Goal: Task Accomplishment & Management: Complete application form

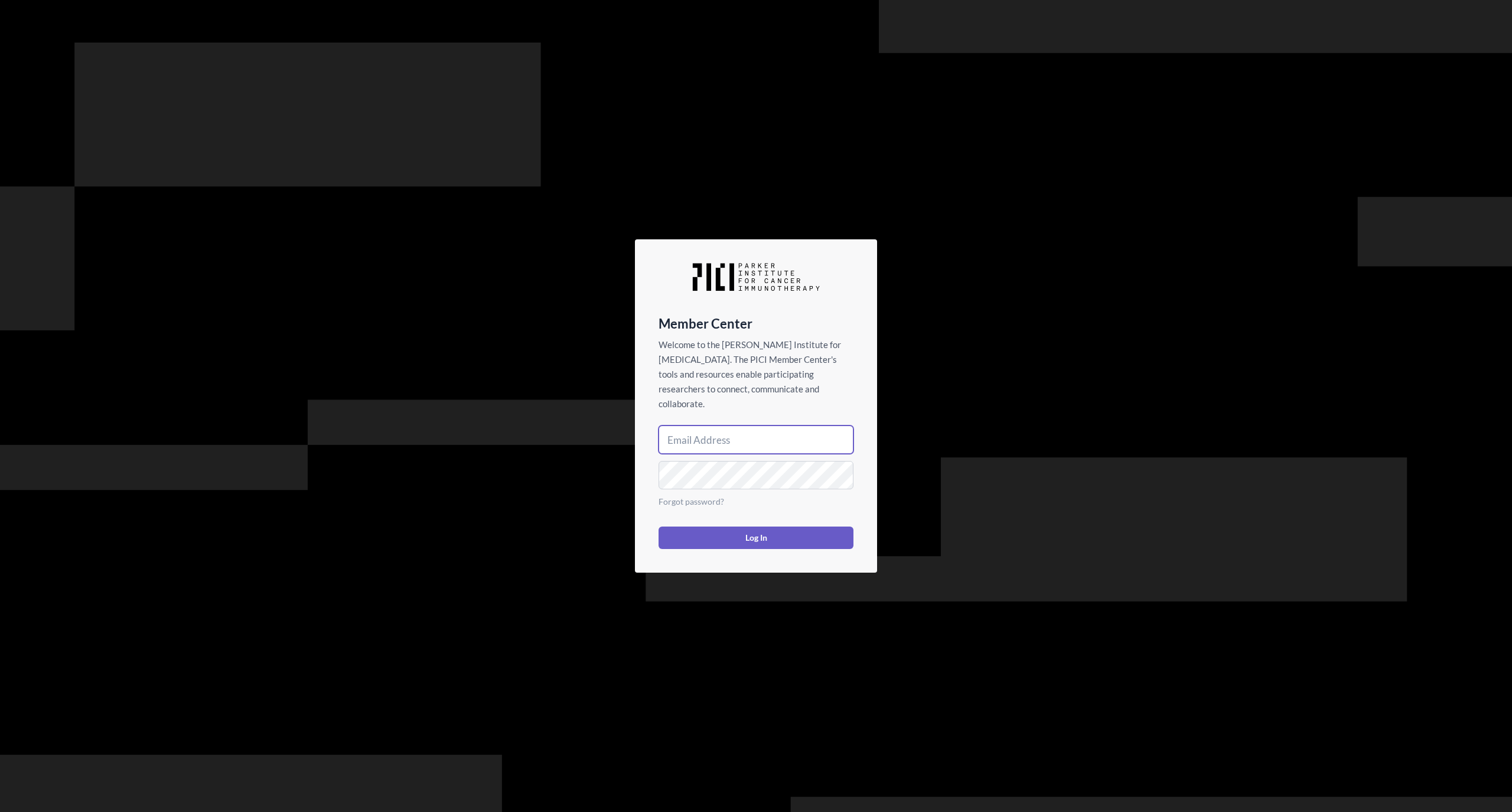
type input "[EMAIL_ADDRESS][DOMAIN_NAME]"
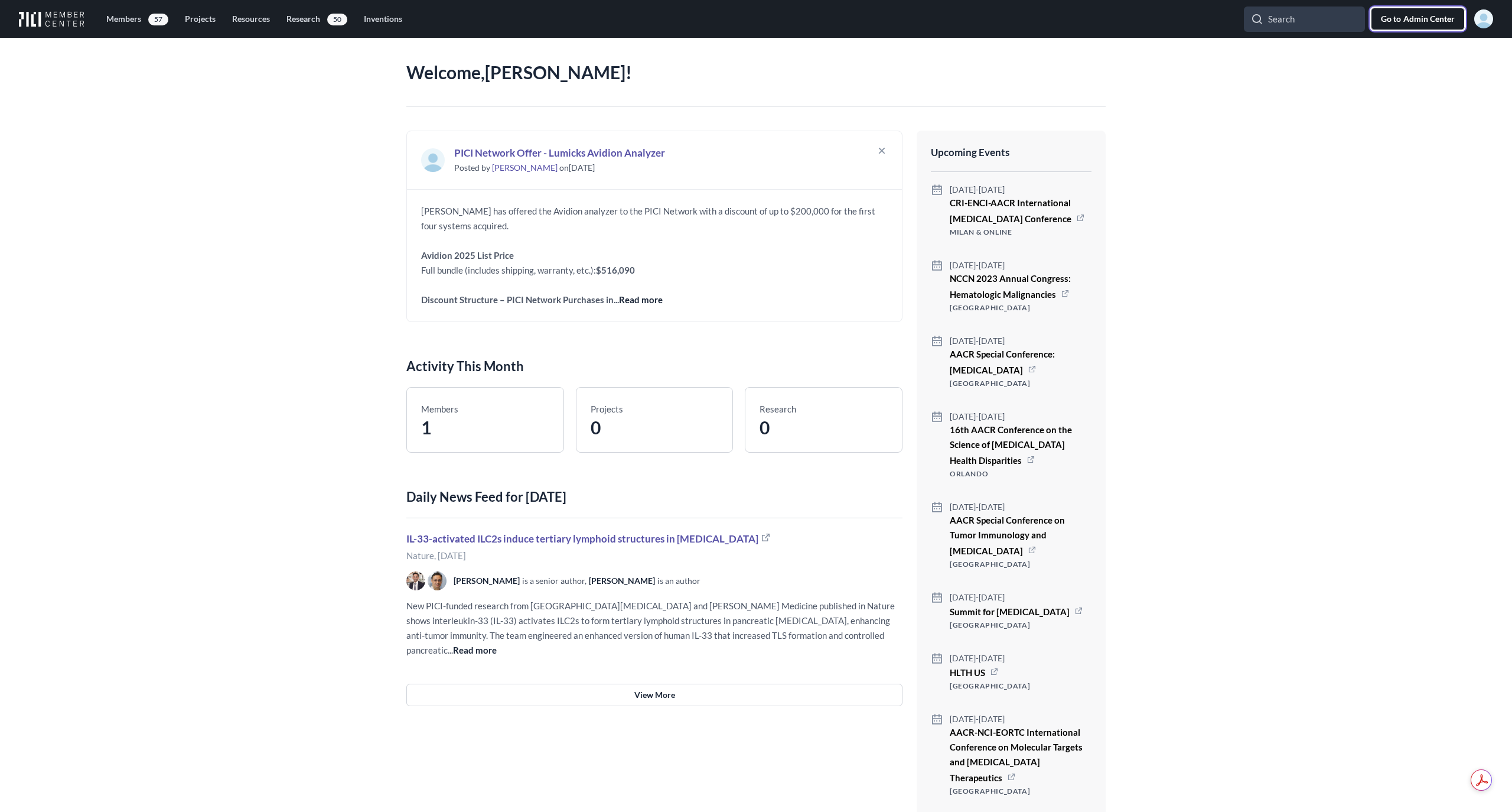
click at [1418, 18] on span "Admin Center" at bounding box center [1429, 19] width 51 height 12
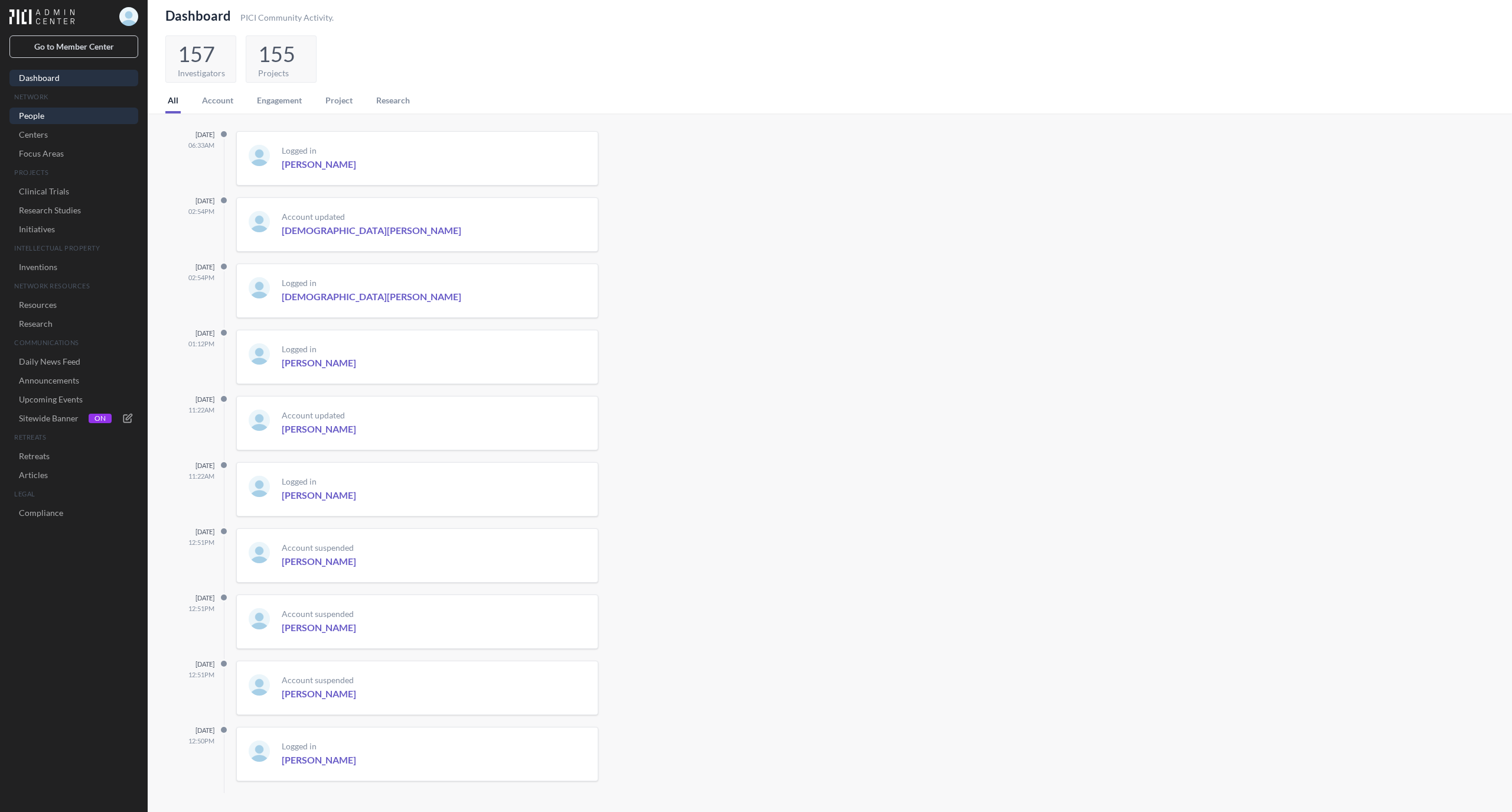
click at [53, 111] on link "People" at bounding box center [73, 116] width 129 height 16
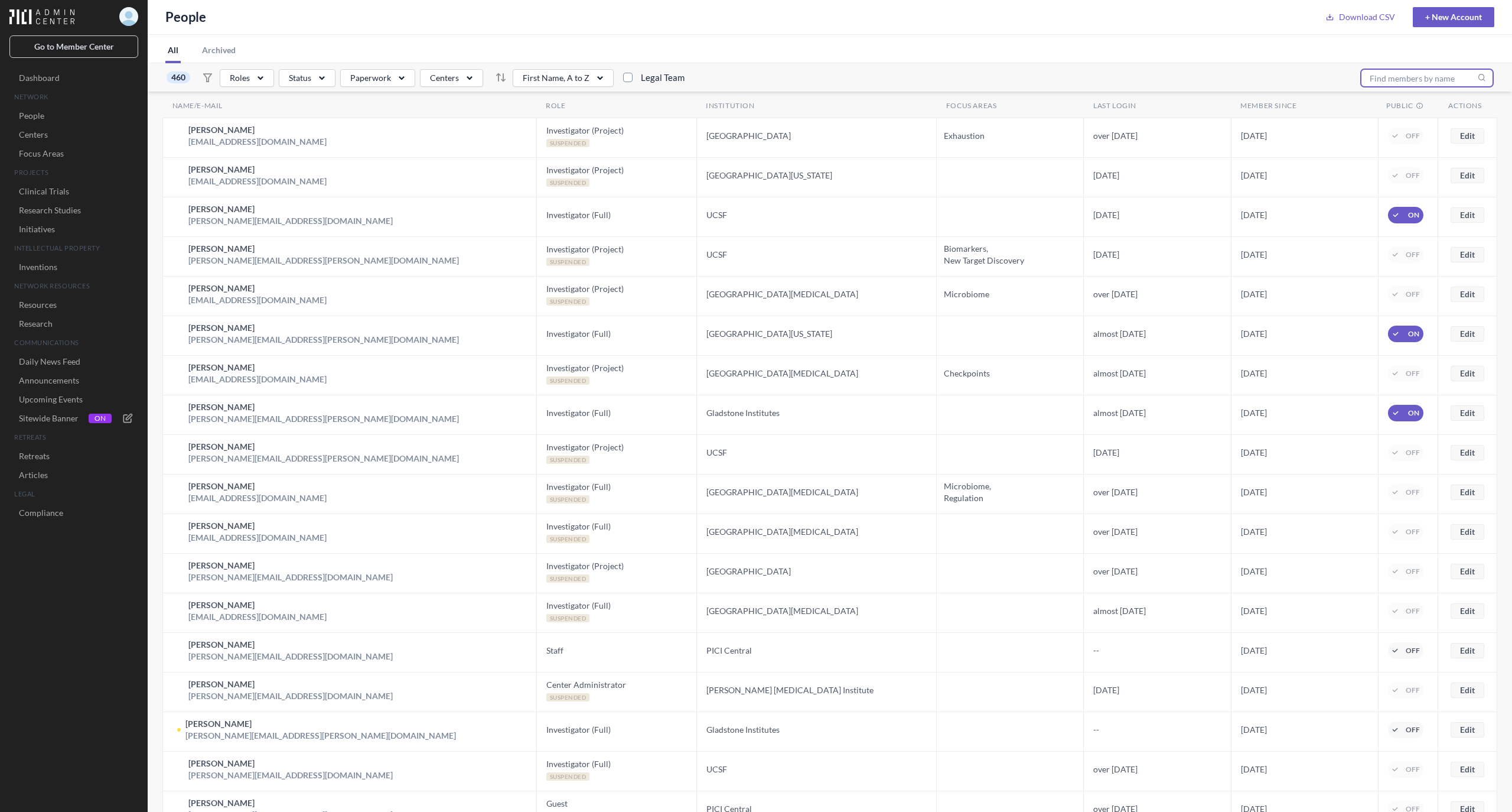
click at [1411, 81] on input "text" at bounding box center [1426, 78] width 132 height 18
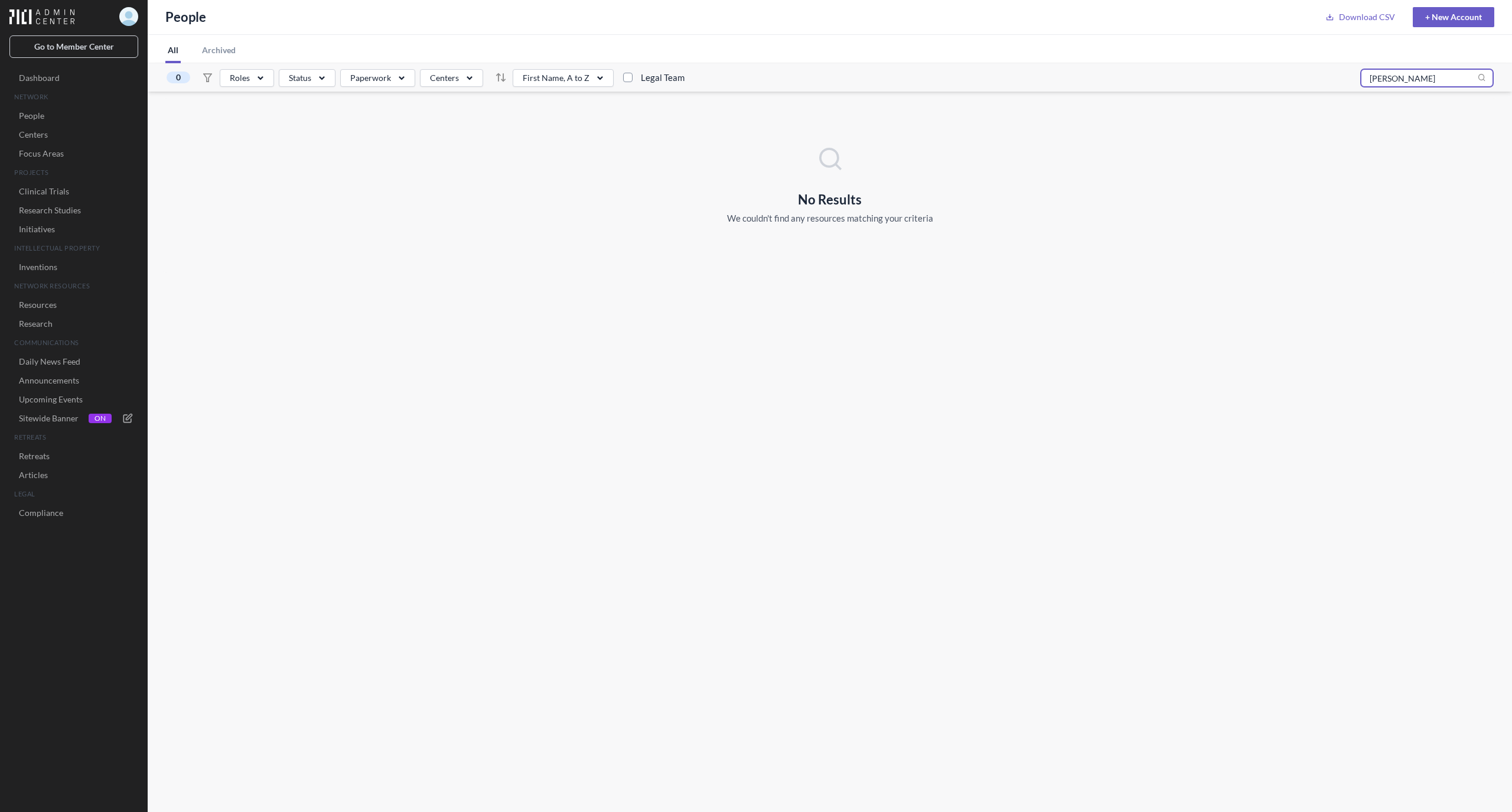
drag, startPoint x: 1422, startPoint y: 83, endPoint x: 1354, endPoint y: 71, distance: 69.1
click at [1354, 71] on div "0 Roles Status Paperwork Centers First Name, A to Z Legal Team anne chang" at bounding box center [830, 77] width 1365 height 28
type input "a"
type input "chang"
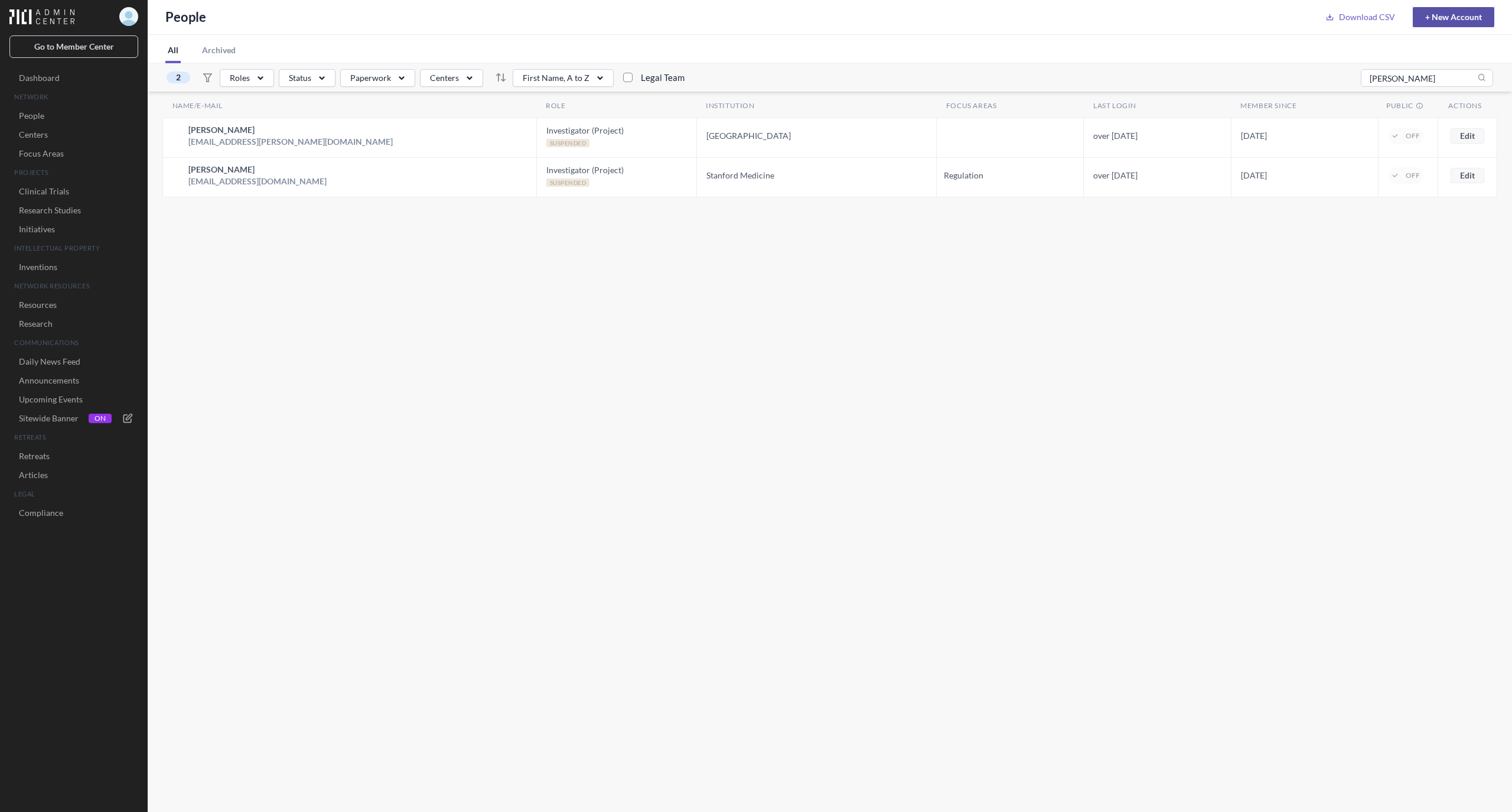
click at [1470, 13] on link "+ New Account" at bounding box center [1454, 17] width 81 height 20
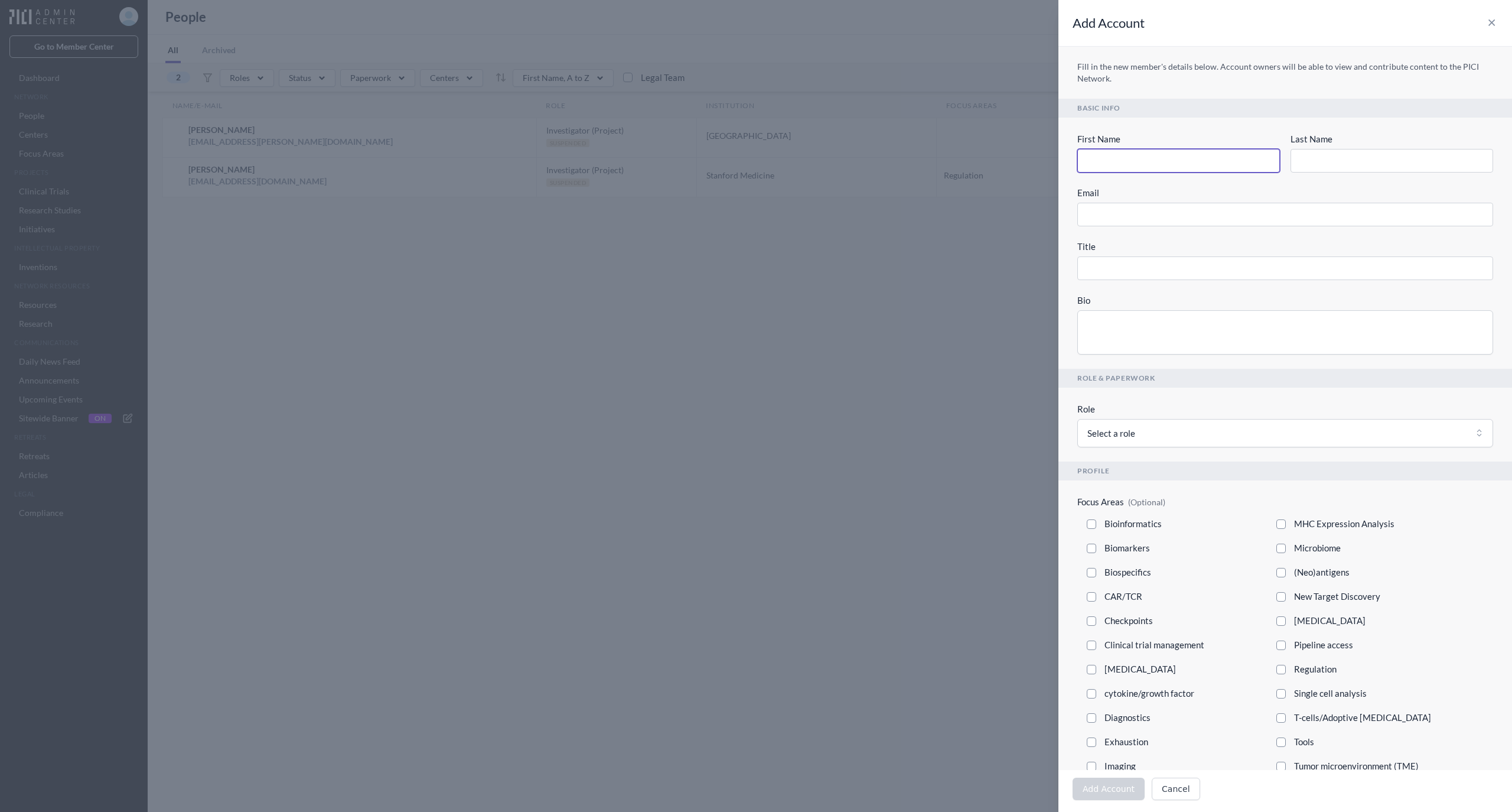
click at [1203, 156] on input "First Name" at bounding box center [1179, 160] width 202 height 24
type input "A"
type input "An"
type input "Ann"
type input "Anne"
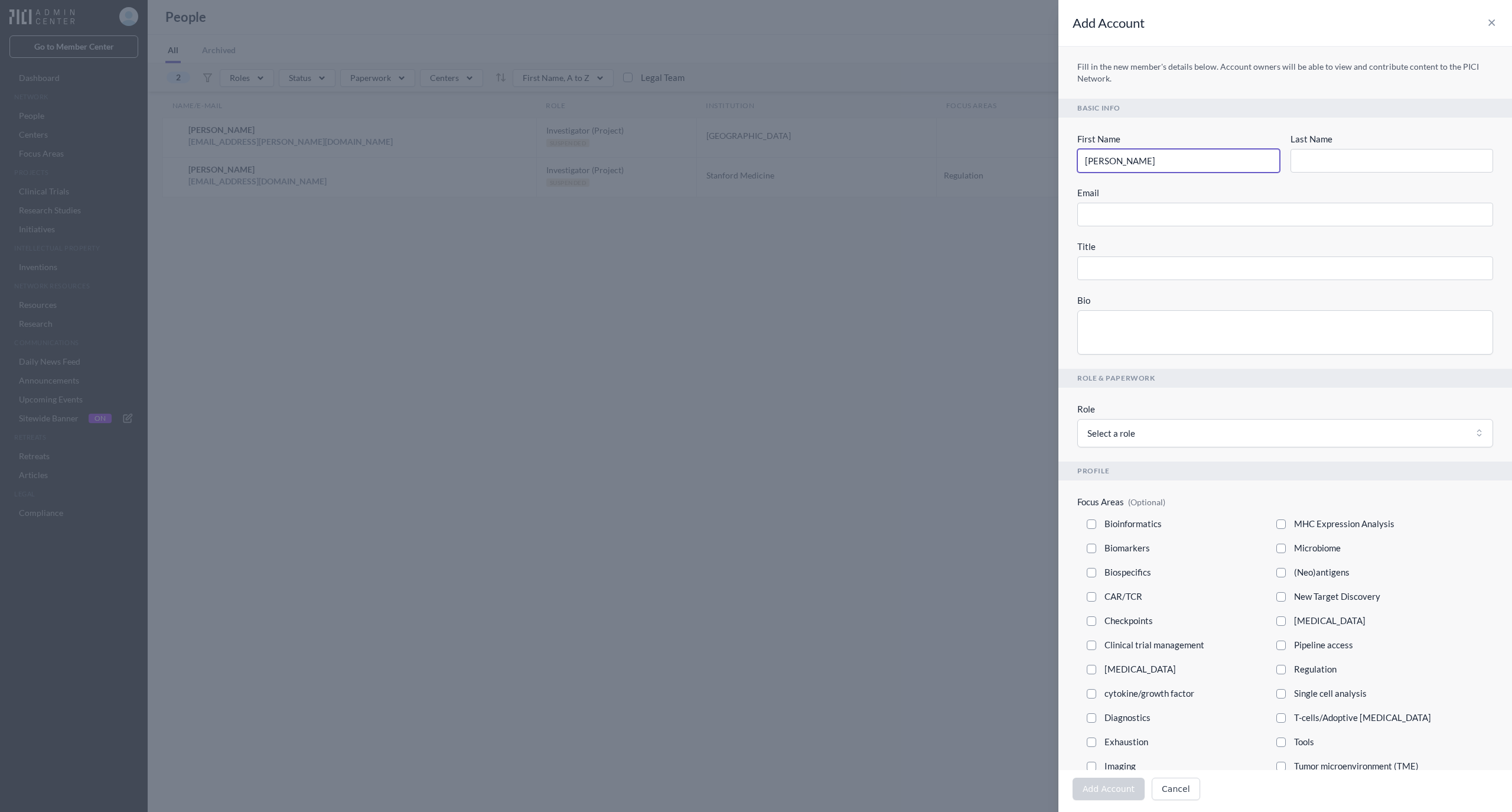
type input "Anne"
type input "Anne L"
type input "Anne Ly"
type input "Anne Lyn"
type input "Anne Lynn"
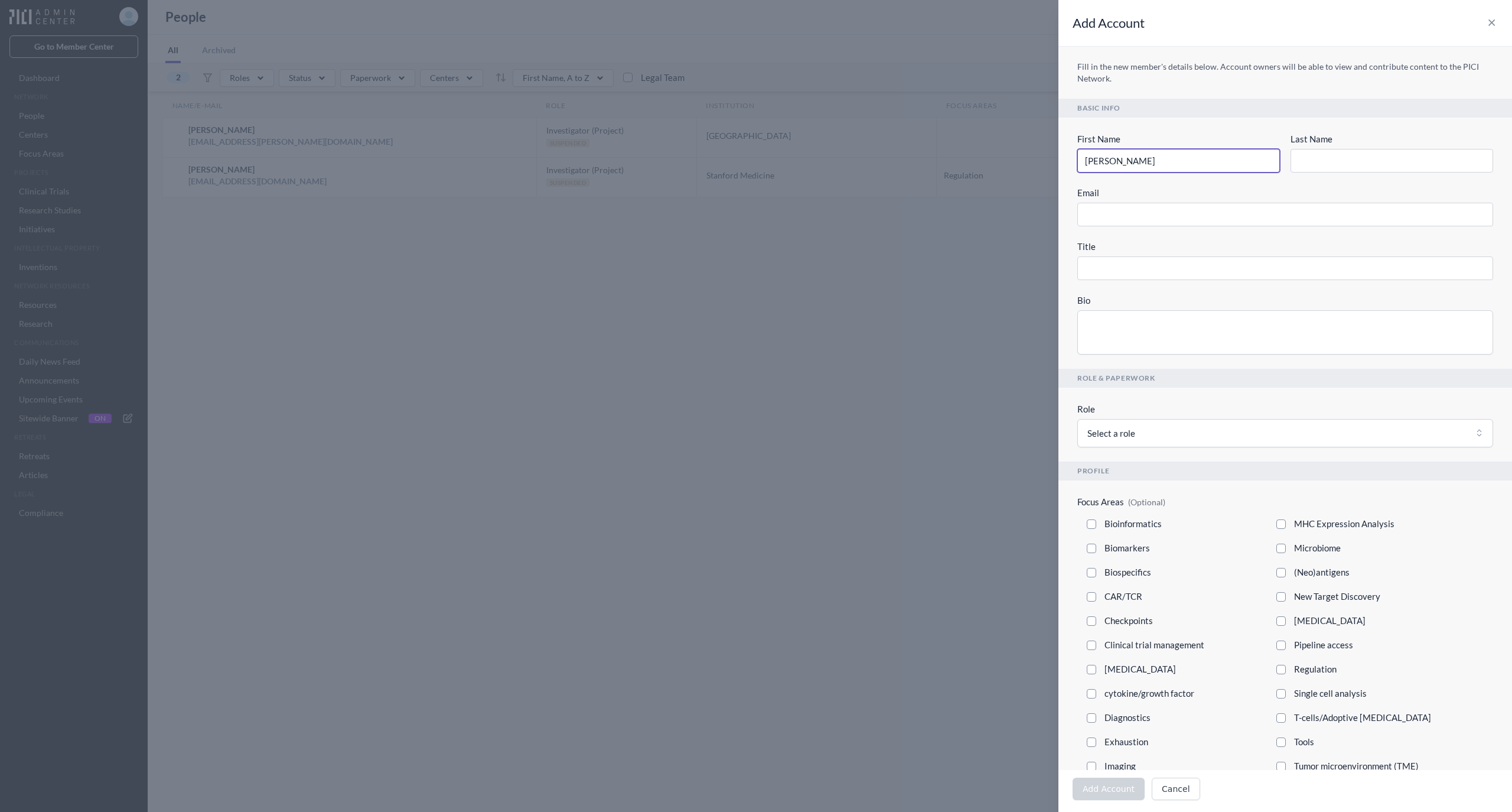
type input "Anne Lynns"
type input "Anne Lynn"
type input "Anne Lynn S"
type input "Anne Lynn S."
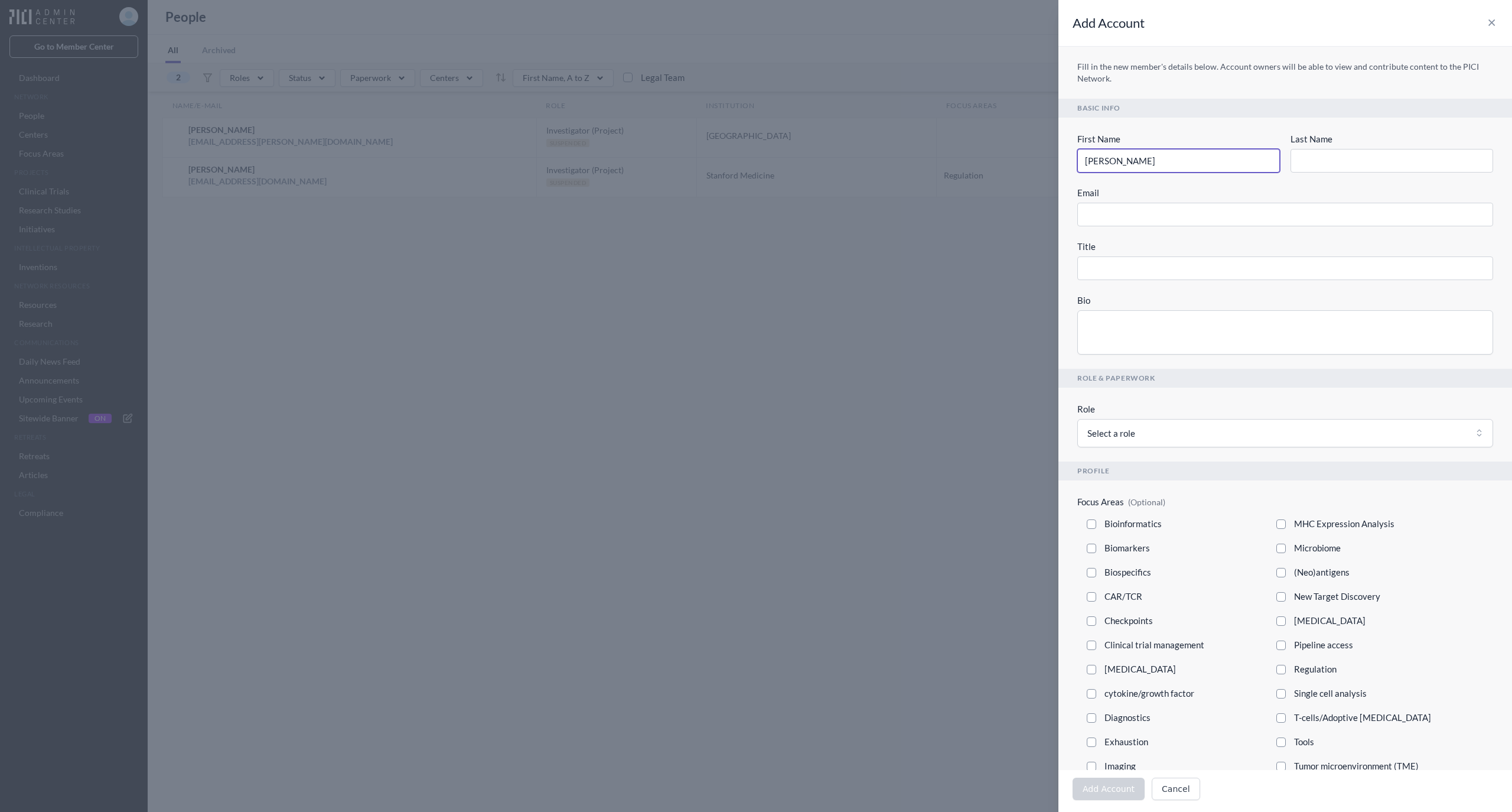
type input "Anne Lynn S."
type input "C"
type input "Ch"
type input "Cha"
type input "Chan"
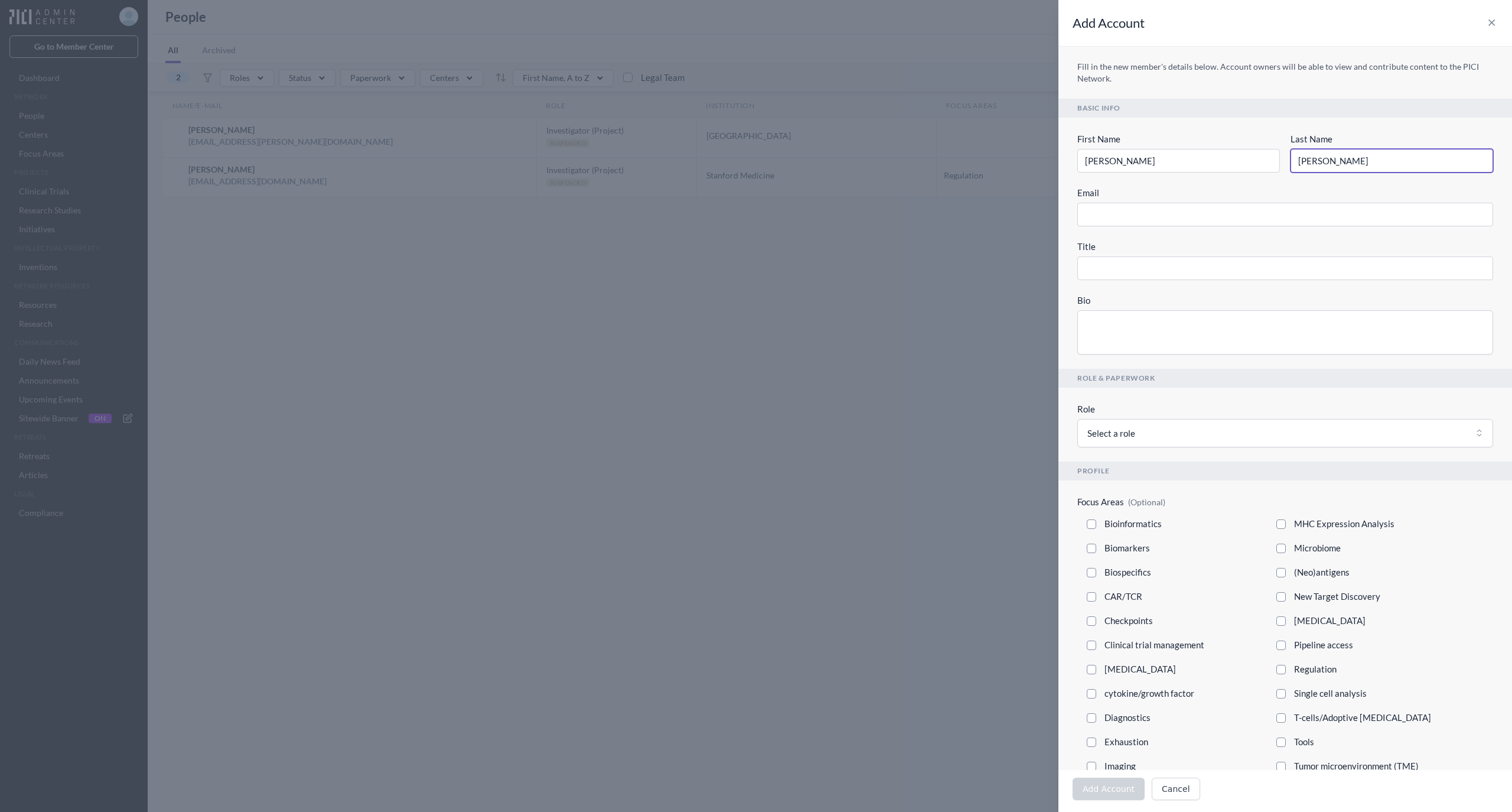
type input "Chang"
click at [1092, 220] on input "Email" at bounding box center [1286, 214] width 416 height 24
paste input "alschang@stanford.edu"
type input "alschang@stanford.edu"
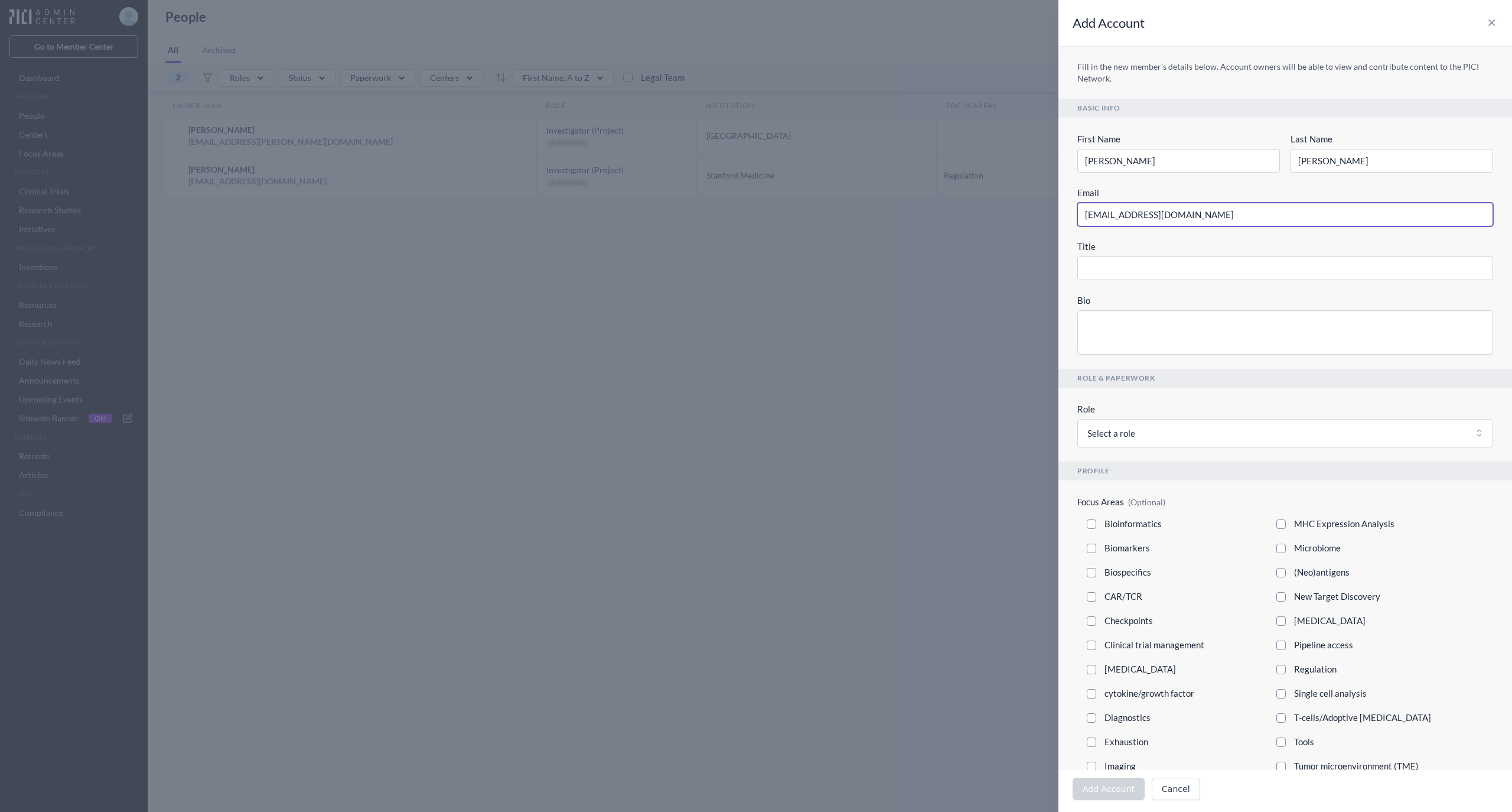
type input "alschang@stanford.edu"
click at [1122, 270] on input "Title" at bounding box center [1286, 268] width 416 height 24
type input "."
click at [1109, 322] on textarea "Bio" at bounding box center [1286, 332] width 416 height 44
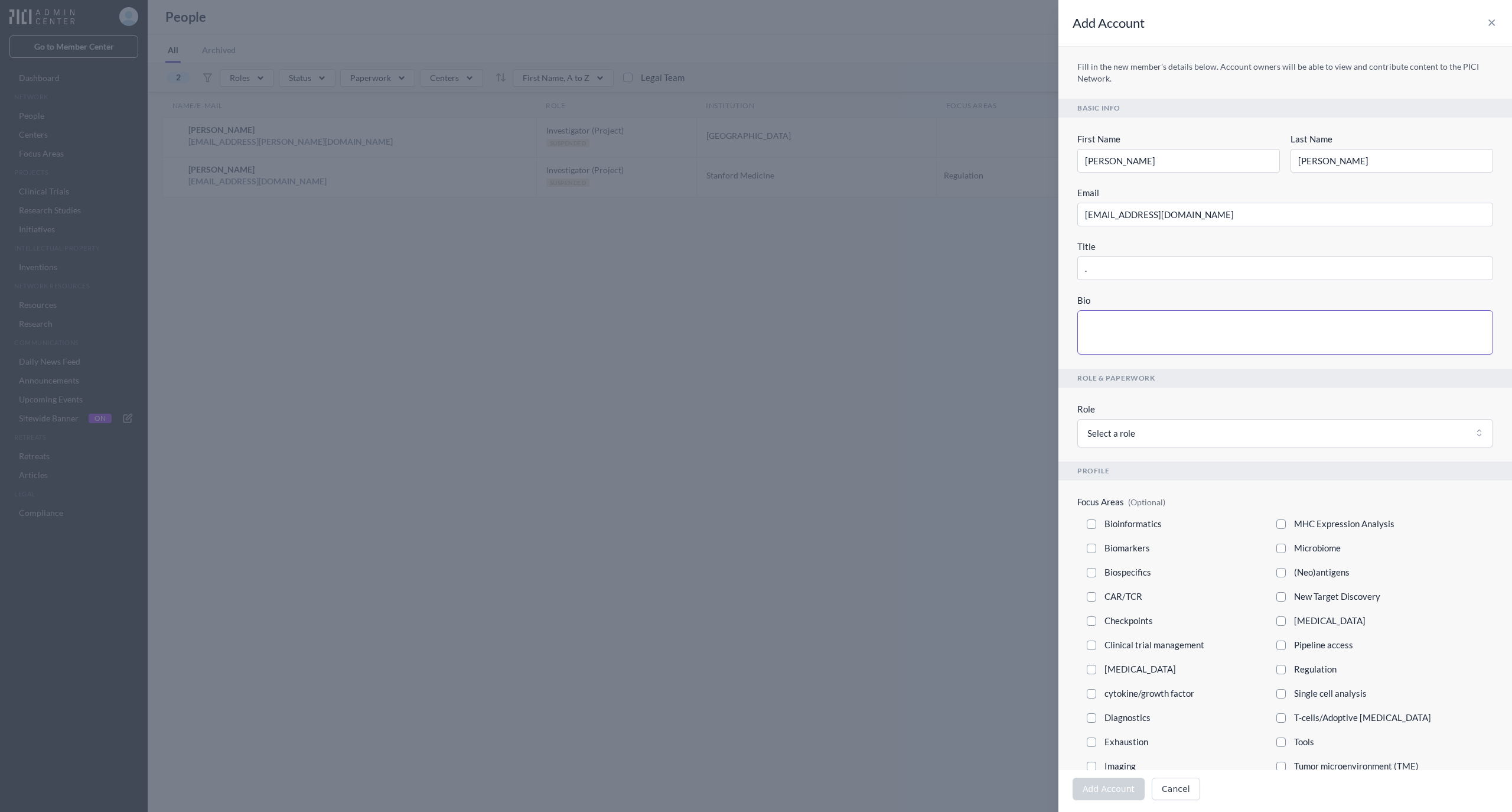
type textarea "."
drag, startPoint x: 1073, startPoint y: 260, endPoint x: 1057, endPoint y: 256, distance: 16.5
click at [1057, 256] on div "Add Account Close panel Fill in the new member's details below. Account owners …" at bounding box center [1273, 406] width 477 height 812
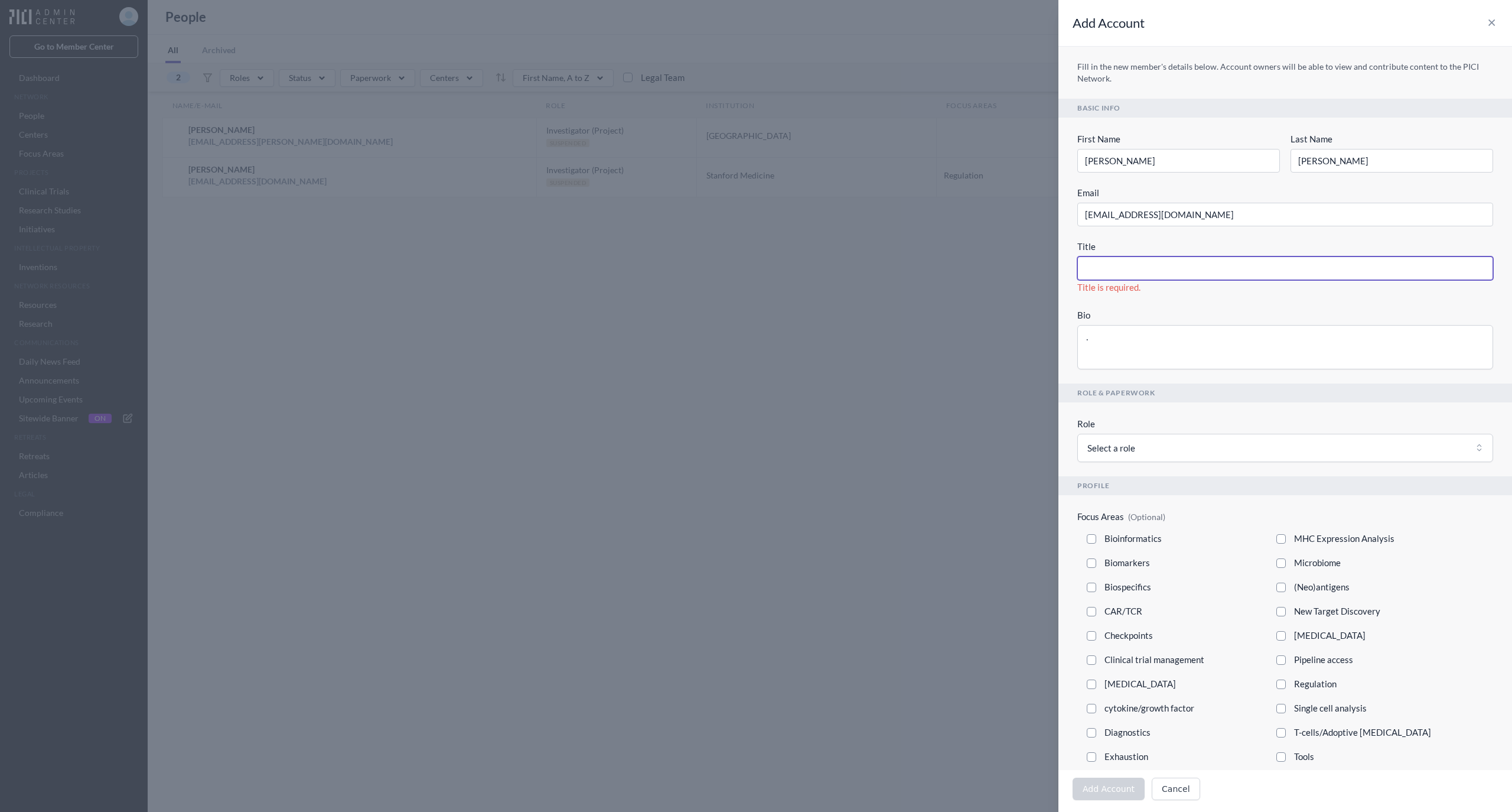
type input "."
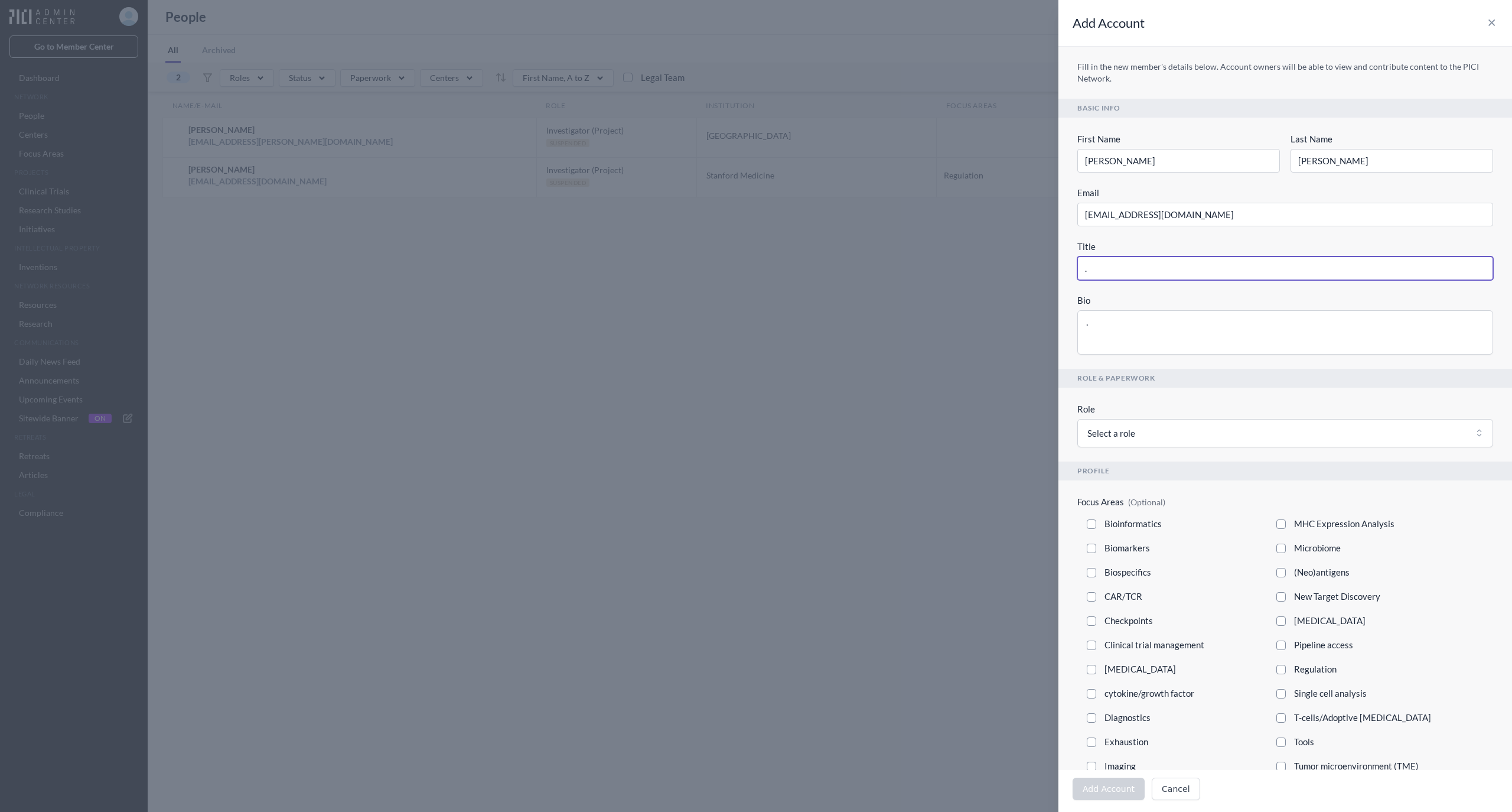
click at [1041, 256] on div "Add Account Close panel Fill in the new member's details below. Account owners …" at bounding box center [1273, 406] width 477 height 812
paste input "Professor of Dermatology"
type input "Professor of Dermatology"
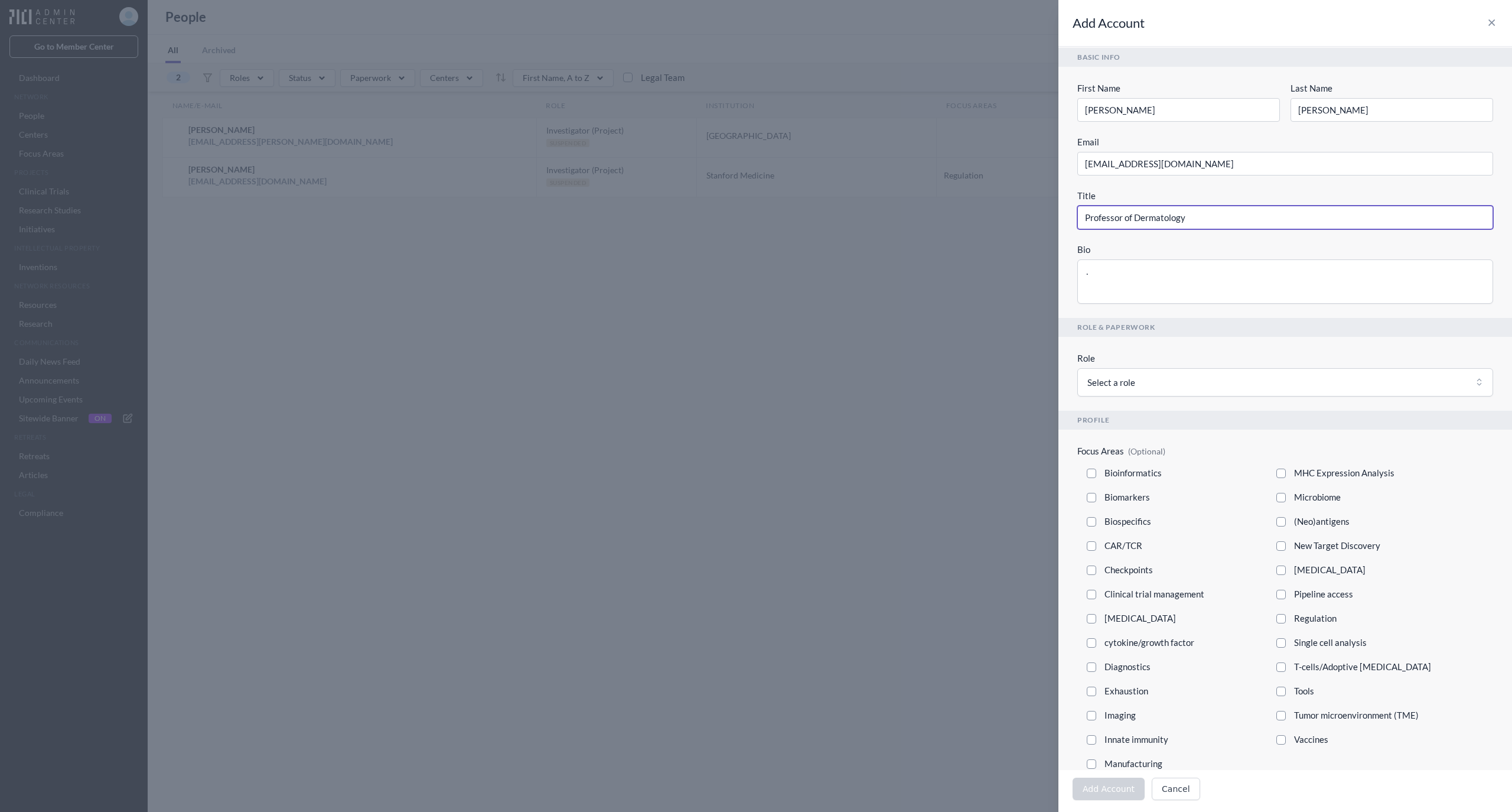
scroll to position [79, 0]
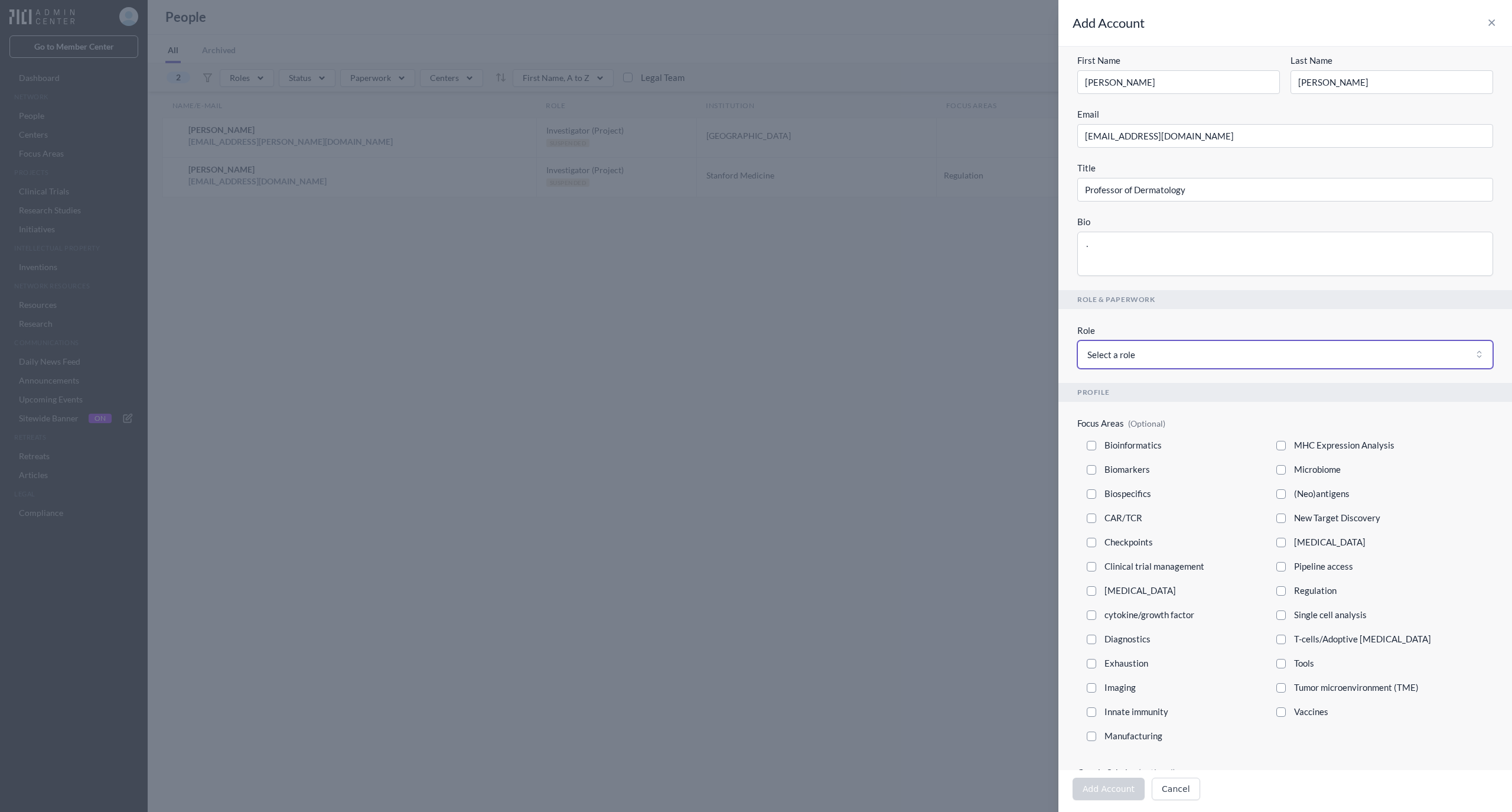
click at [1194, 352] on button "Select a role" at bounding box center [1286, 355] width 416 height 28
click at [1419, 164] on button "Investigator (Project)" at bounding box center [1430, 172] width 104 height 24
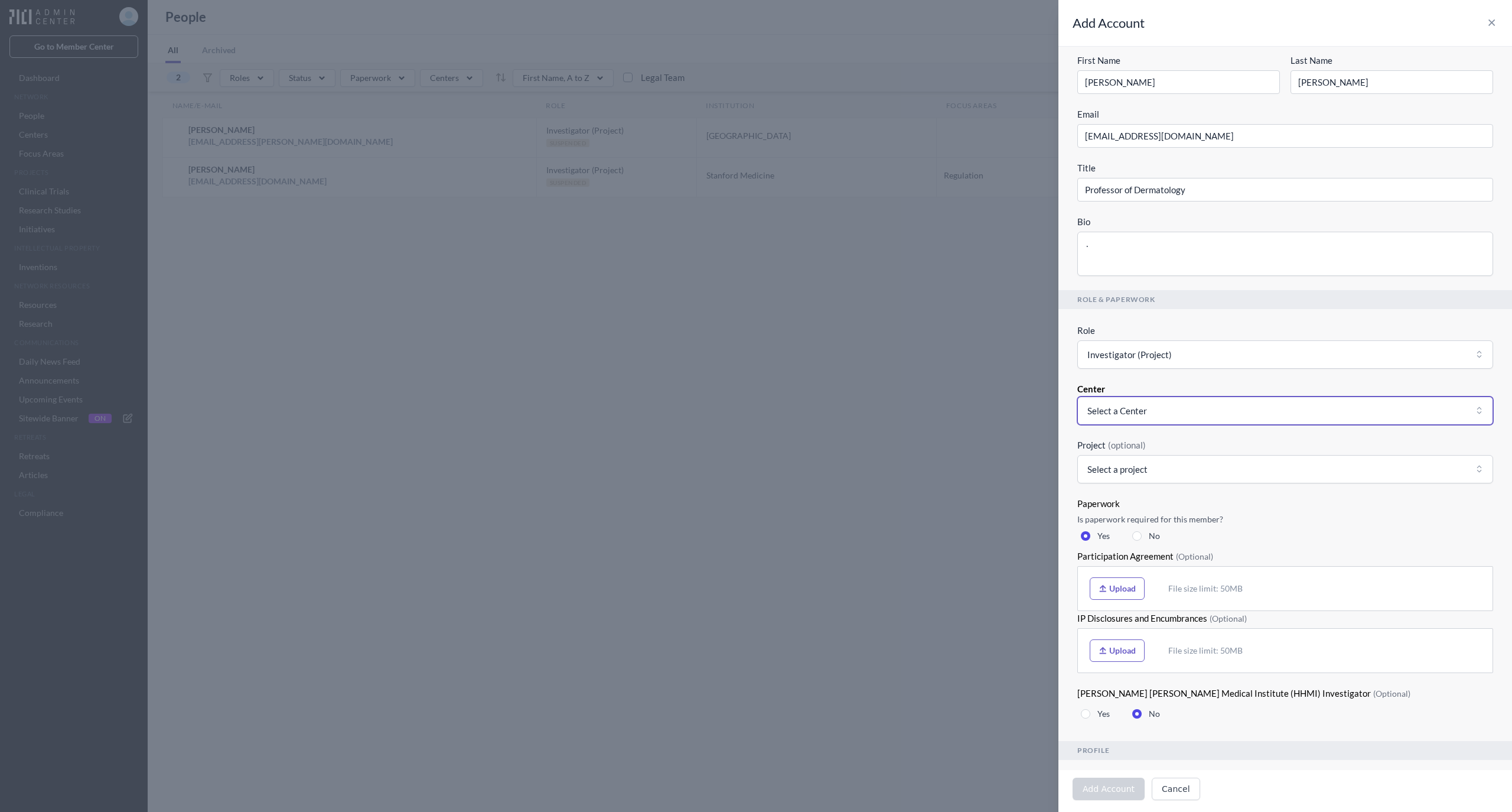
click at [1195, 407] on button "Select a Center" at bounding box center [1286, 411] width 416 height 28
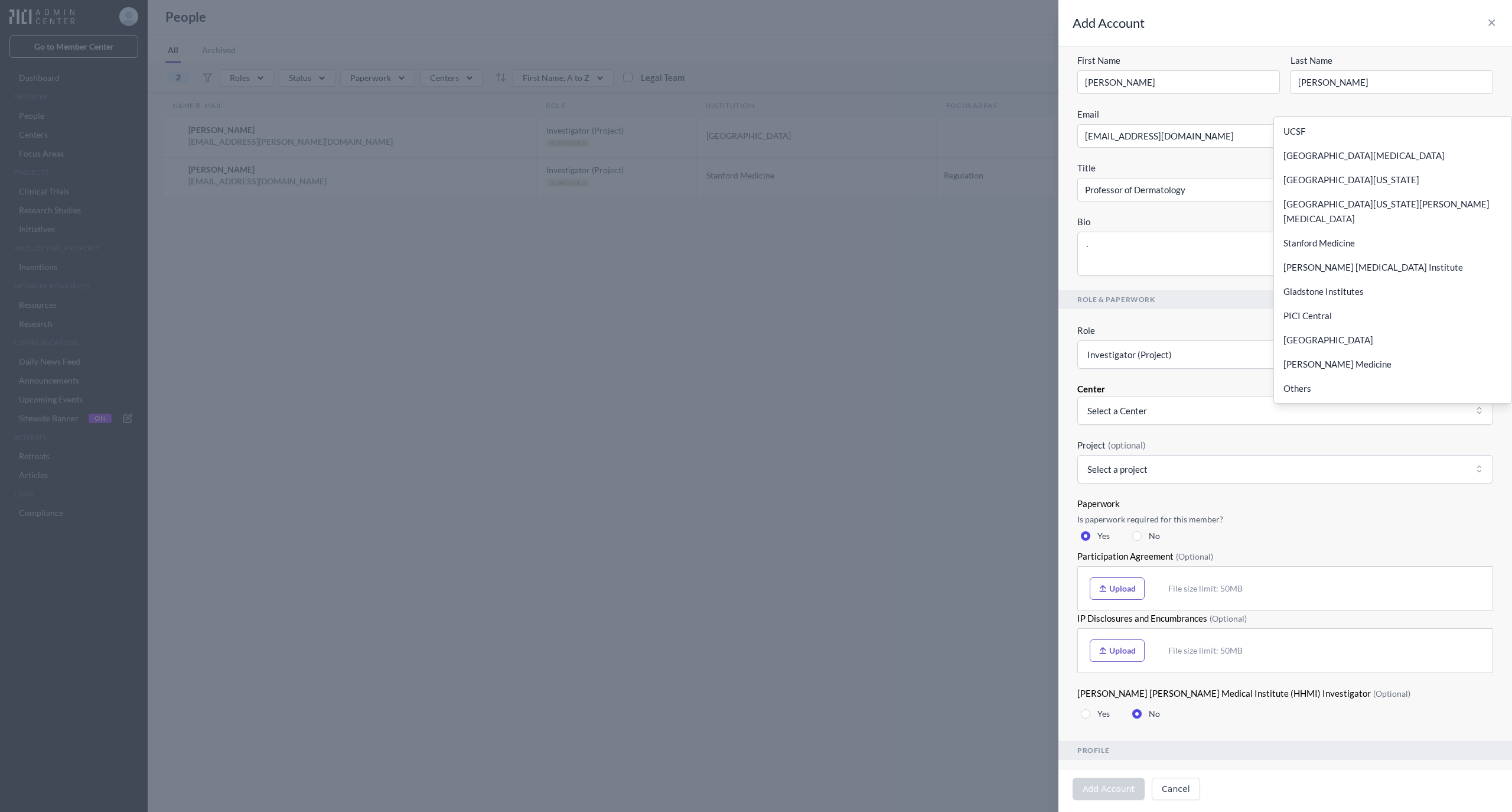
click at [1329, 231] on button "Stanford Medicine" at bounding box center [1393, 243] width 238 height 24
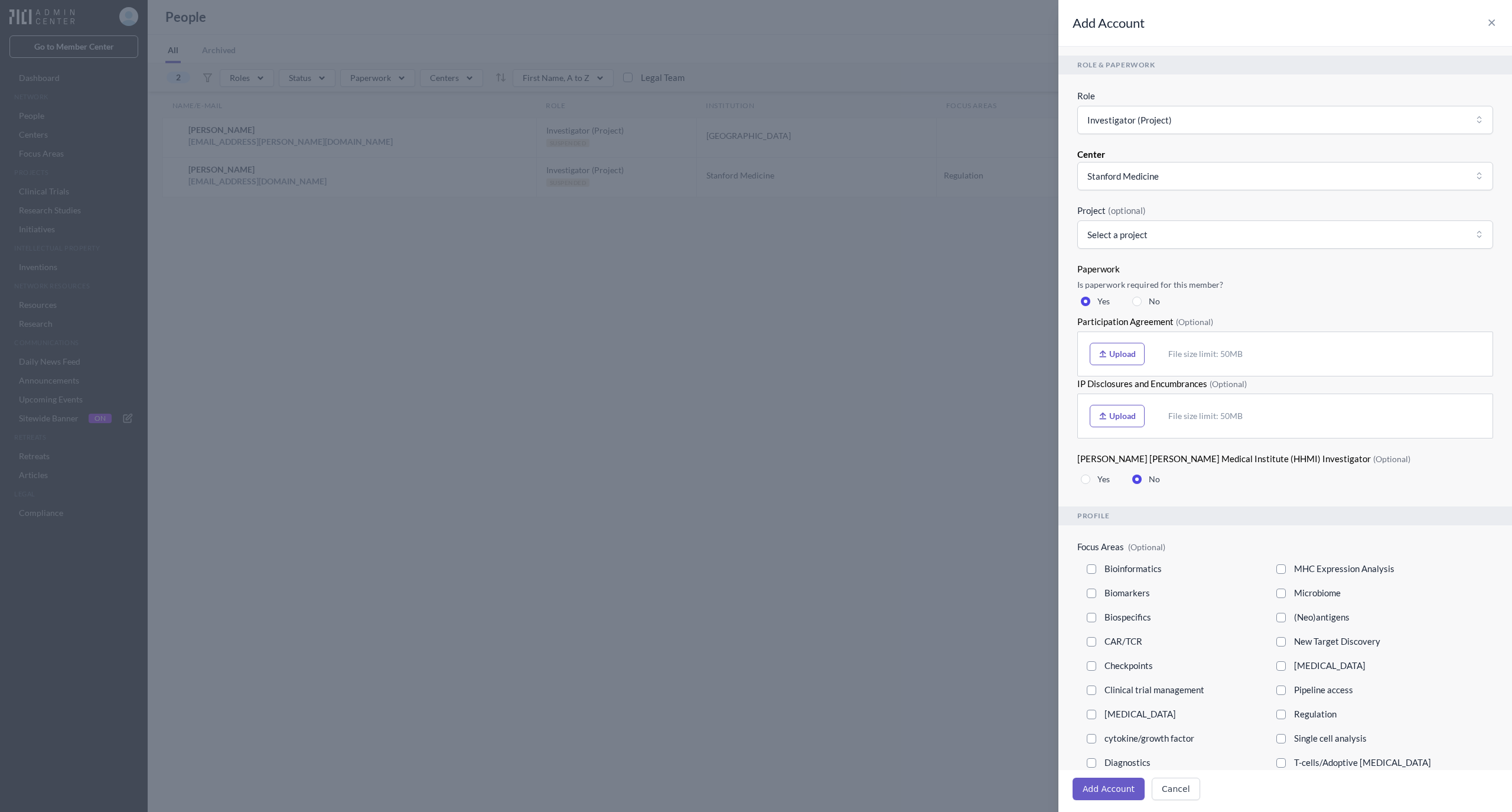
scroll to position [315, 0]
click at [1137, 295] on span at bounding box center [1137, 299] width 9 height 9
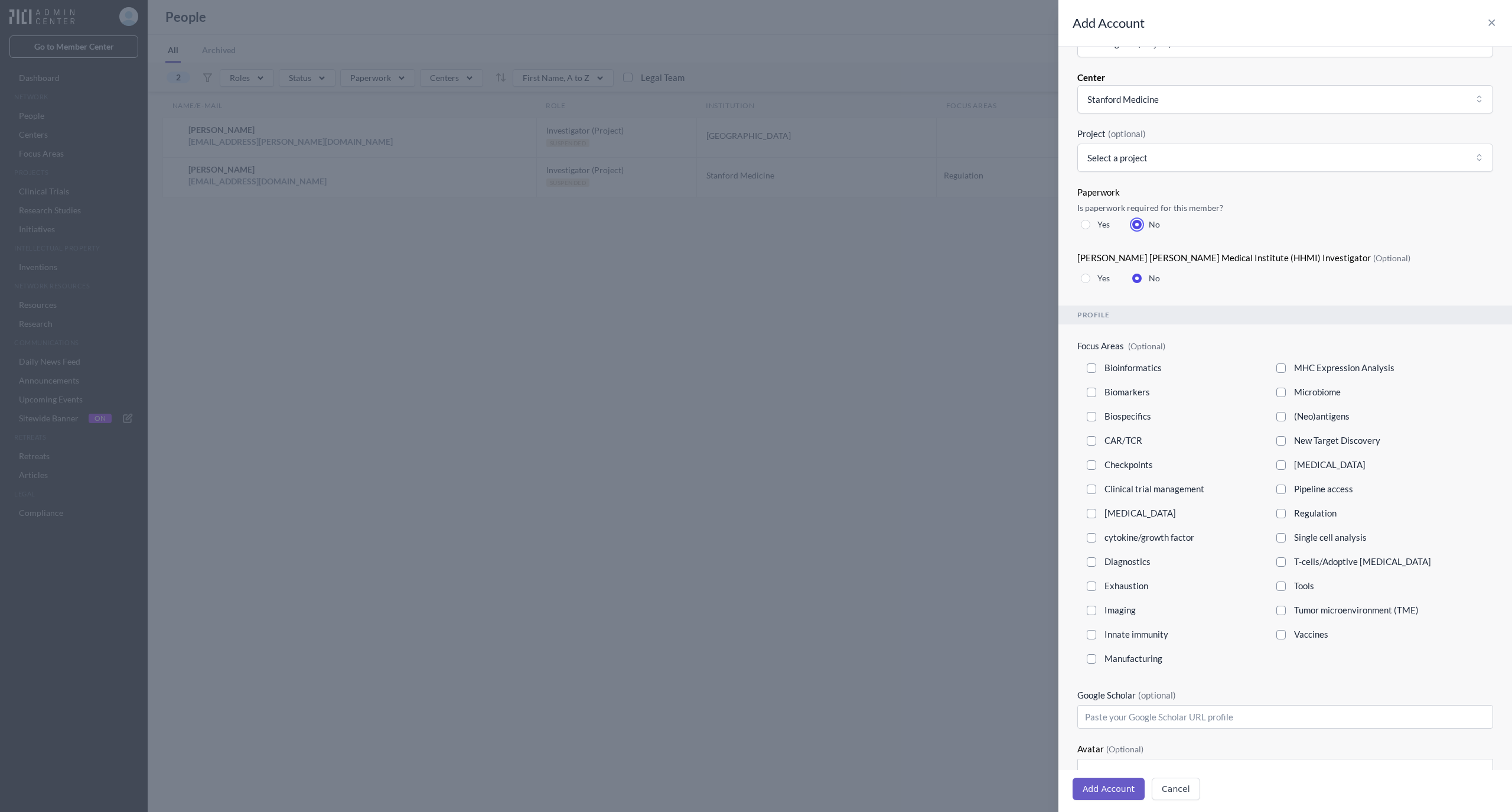
scroll to position [546, 0]
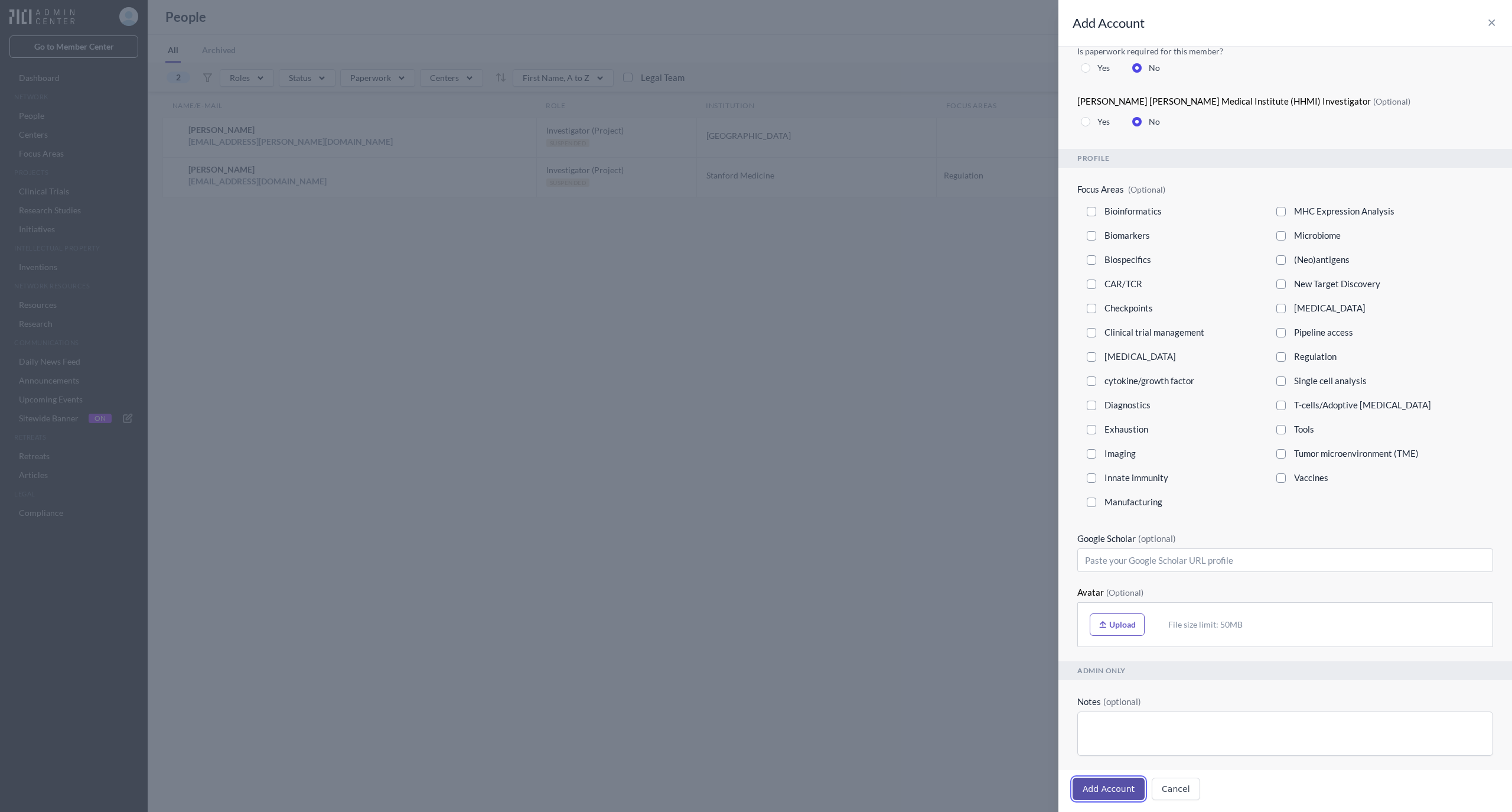
click at [1103, 786] on button "Add Account" at bounding box center [1109, 788] width 72 height 22
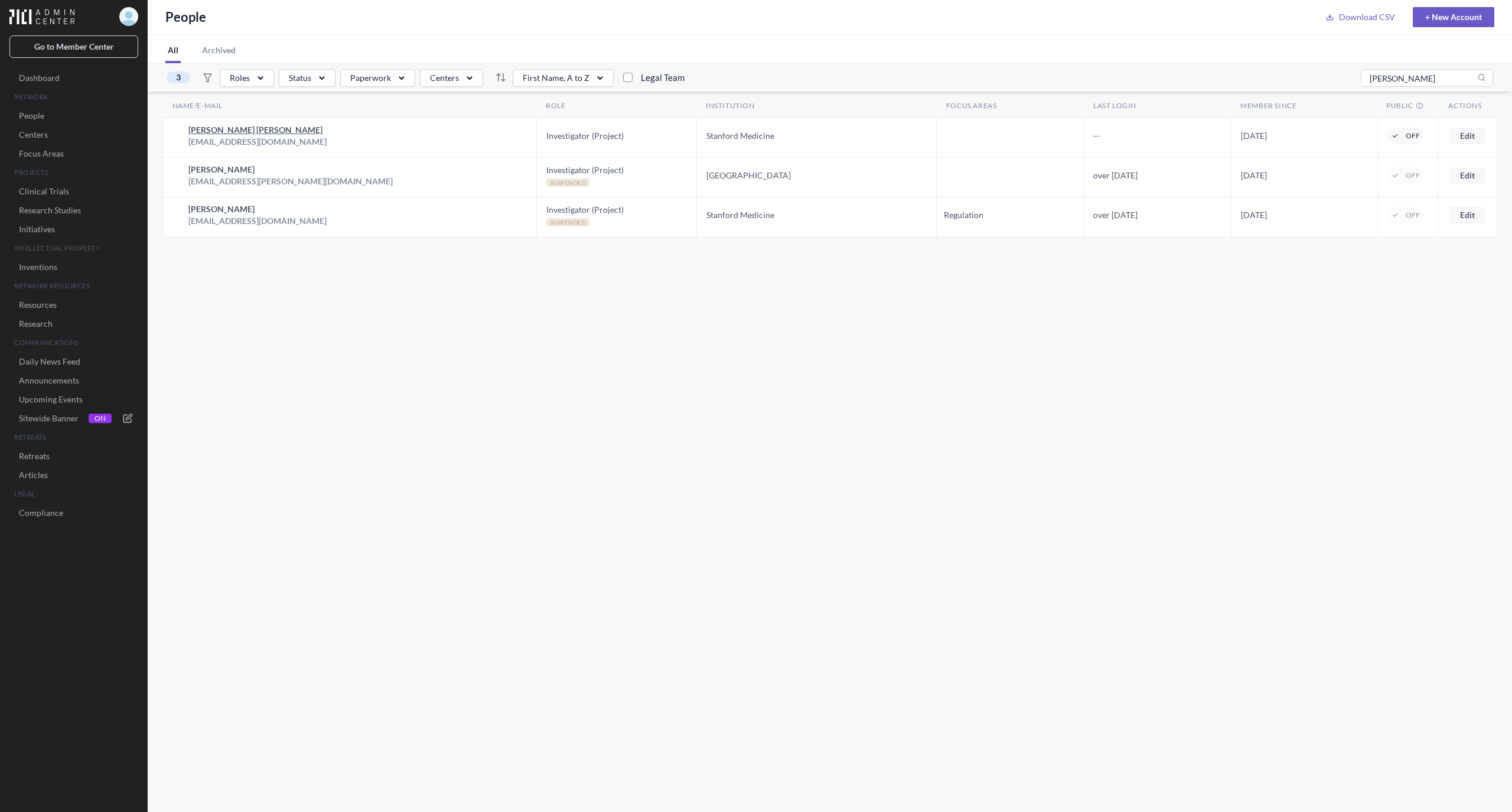
click at [227, 130] on h2 "Anne Lynn S. Chang" at bounding box center [257, 130] width 138 height 12
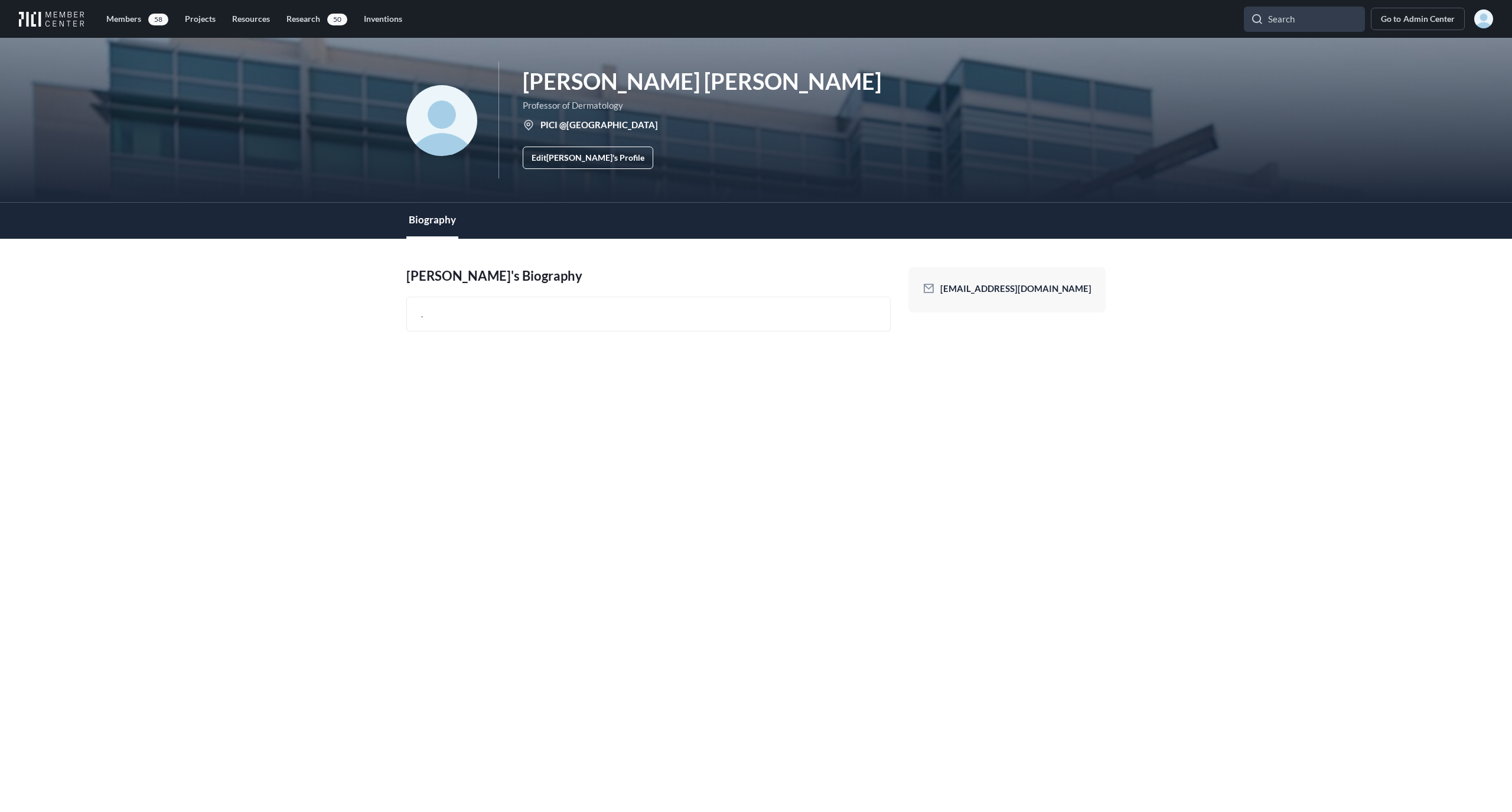
click at [547, 160] on link "Edit Anne Lynn S. 's Profile" at bounding box center [587, 157] width 131 height 22
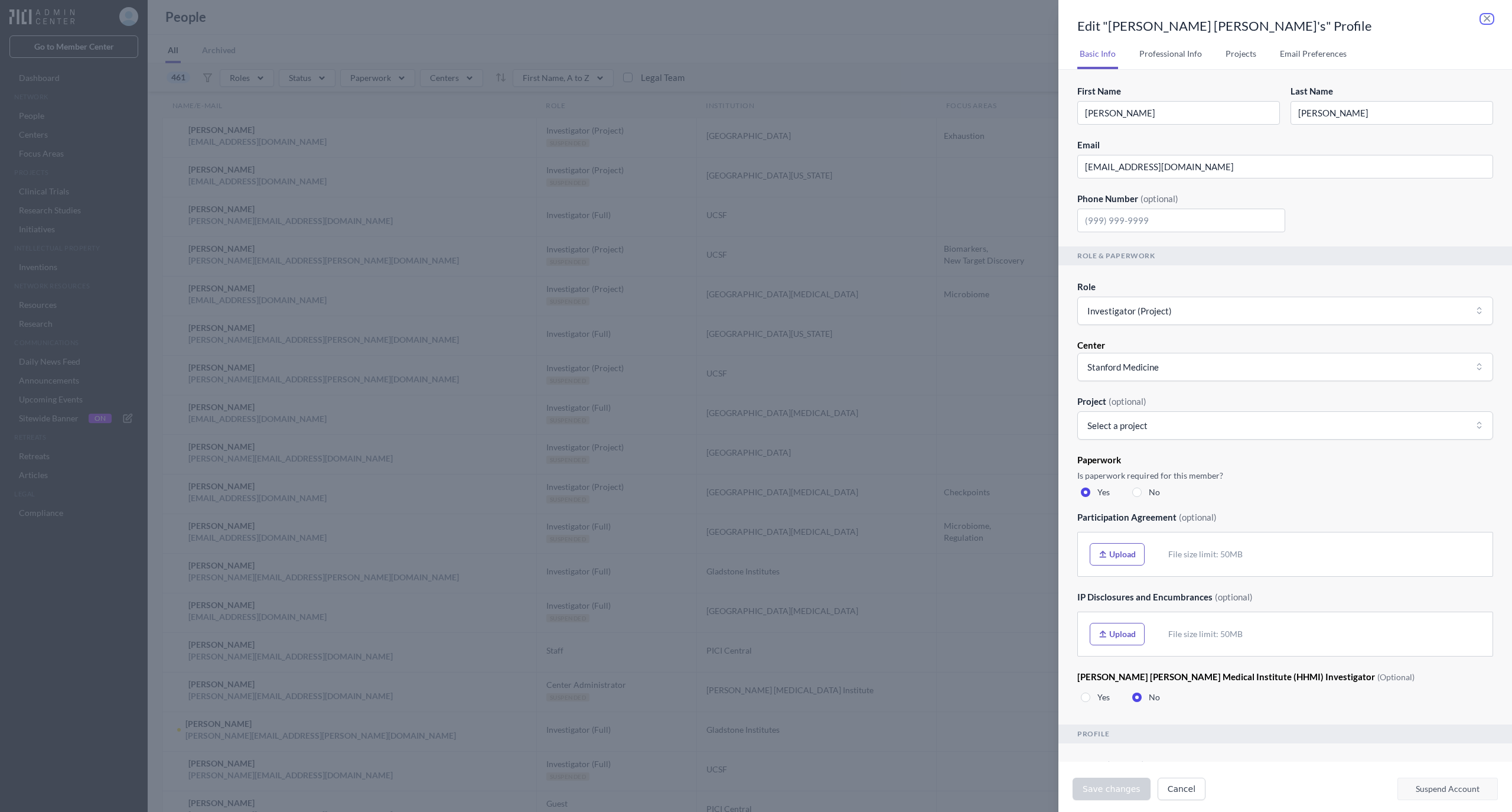
click at [1486, 17] on icon "button" at bounding box center [1486, 18] width 12 height 9
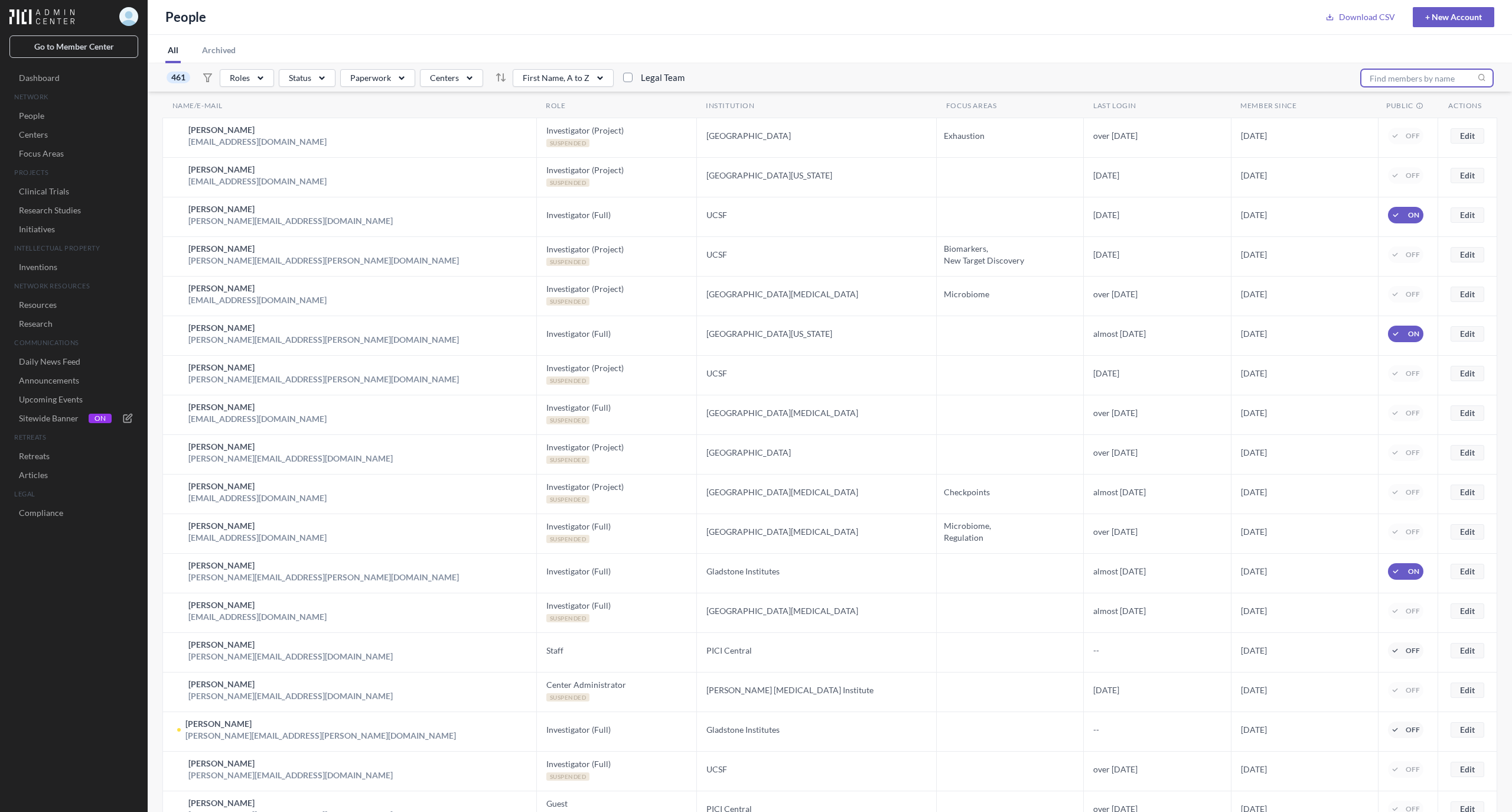
click at [1430, 81] on input "text" at bounding box center [1426, 78] width 132 height 18
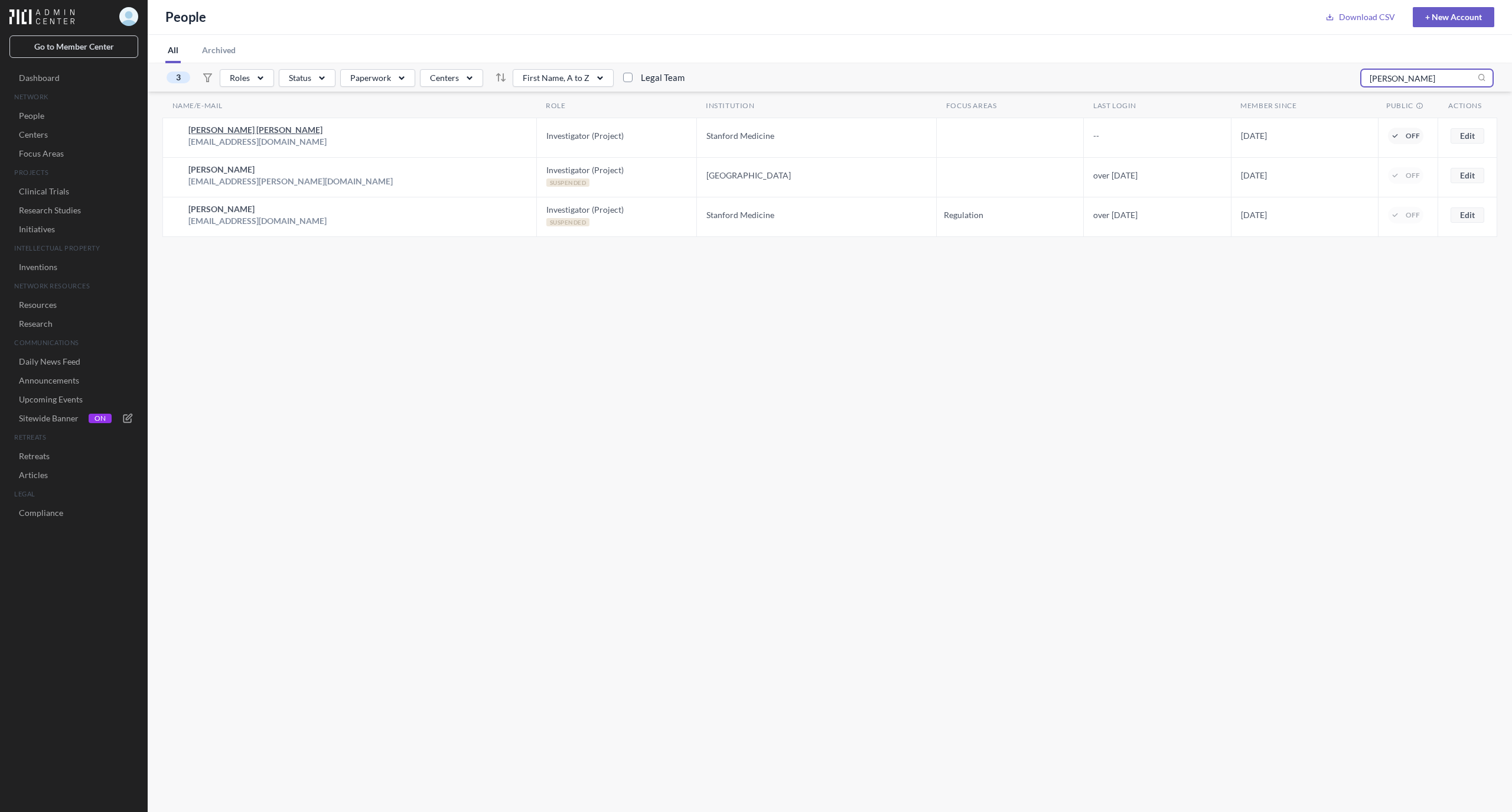
type input "chang"
click at [219, 131] on h2 "Anne Lynn S. Chang" at bounding box center [257, 130] width 138 height 12
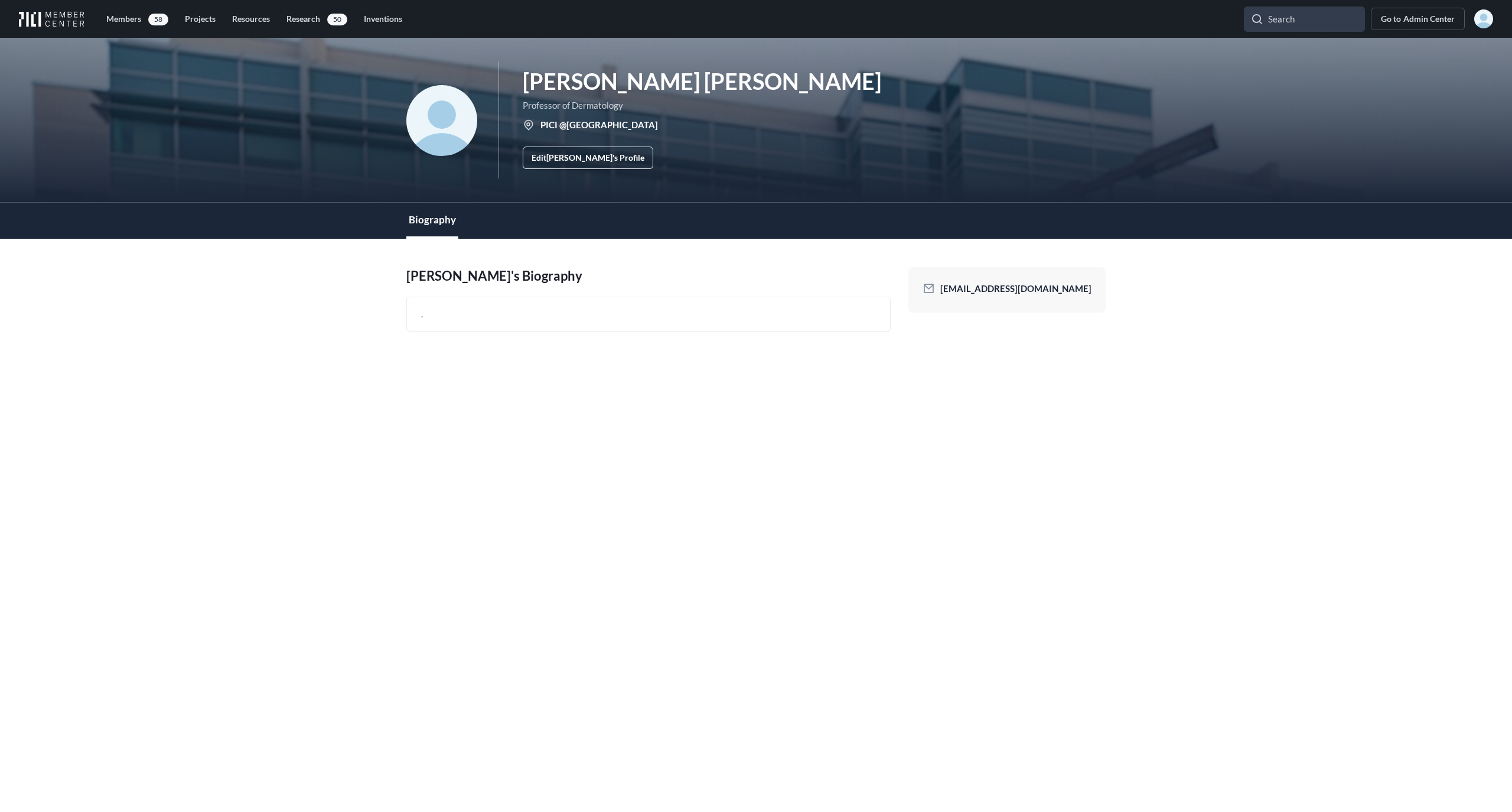
click at [541, 157] on link "Edit Anne Lynn S. 's Profile" at bounding box center [587, 157] width 131 height 22
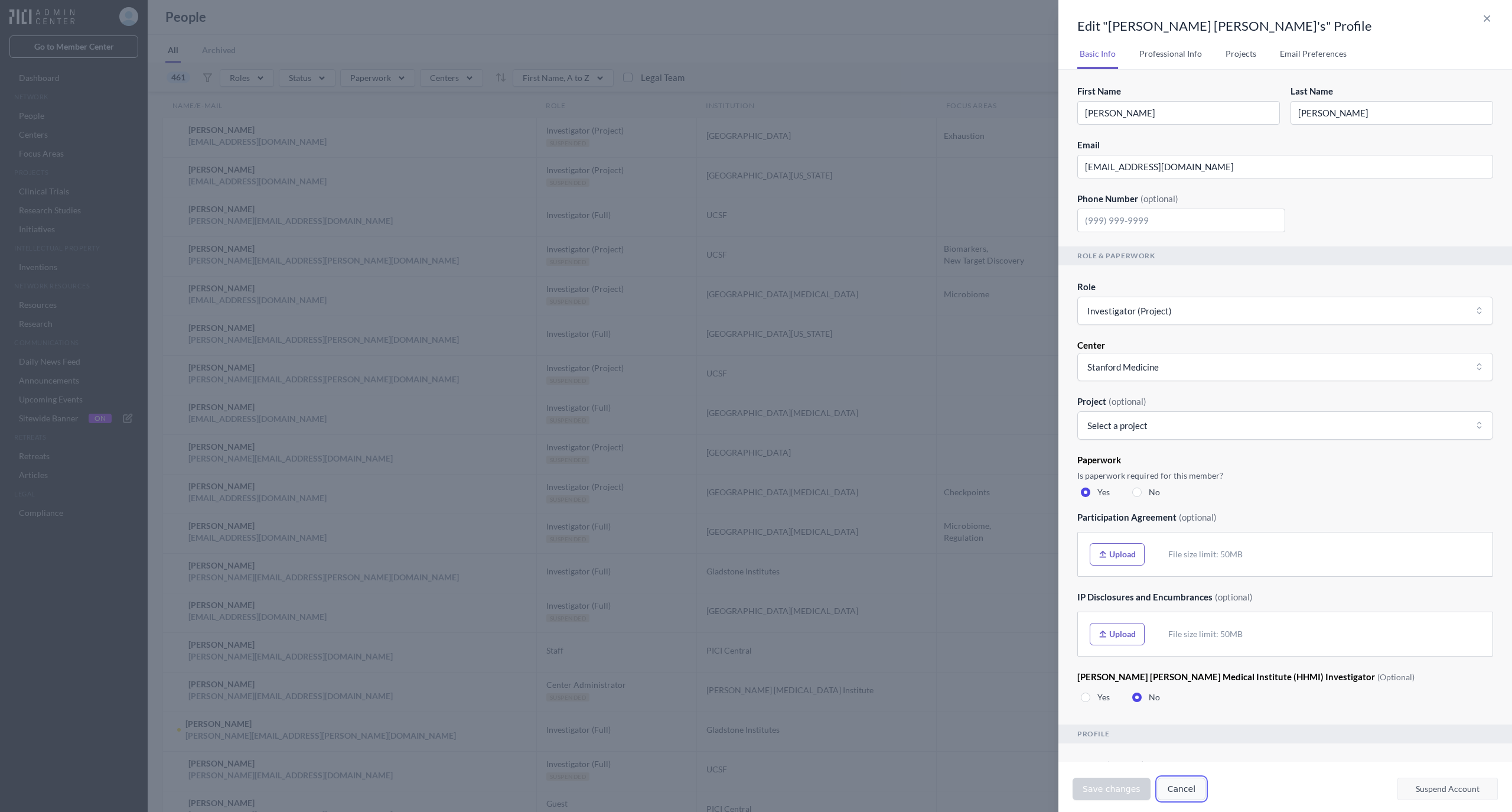
click at [1168, 793] on button "Cancel" at bounding box center [1181, 788] width 48 height 22
